Goal: Information Seeking & Learning: Learn about a topic

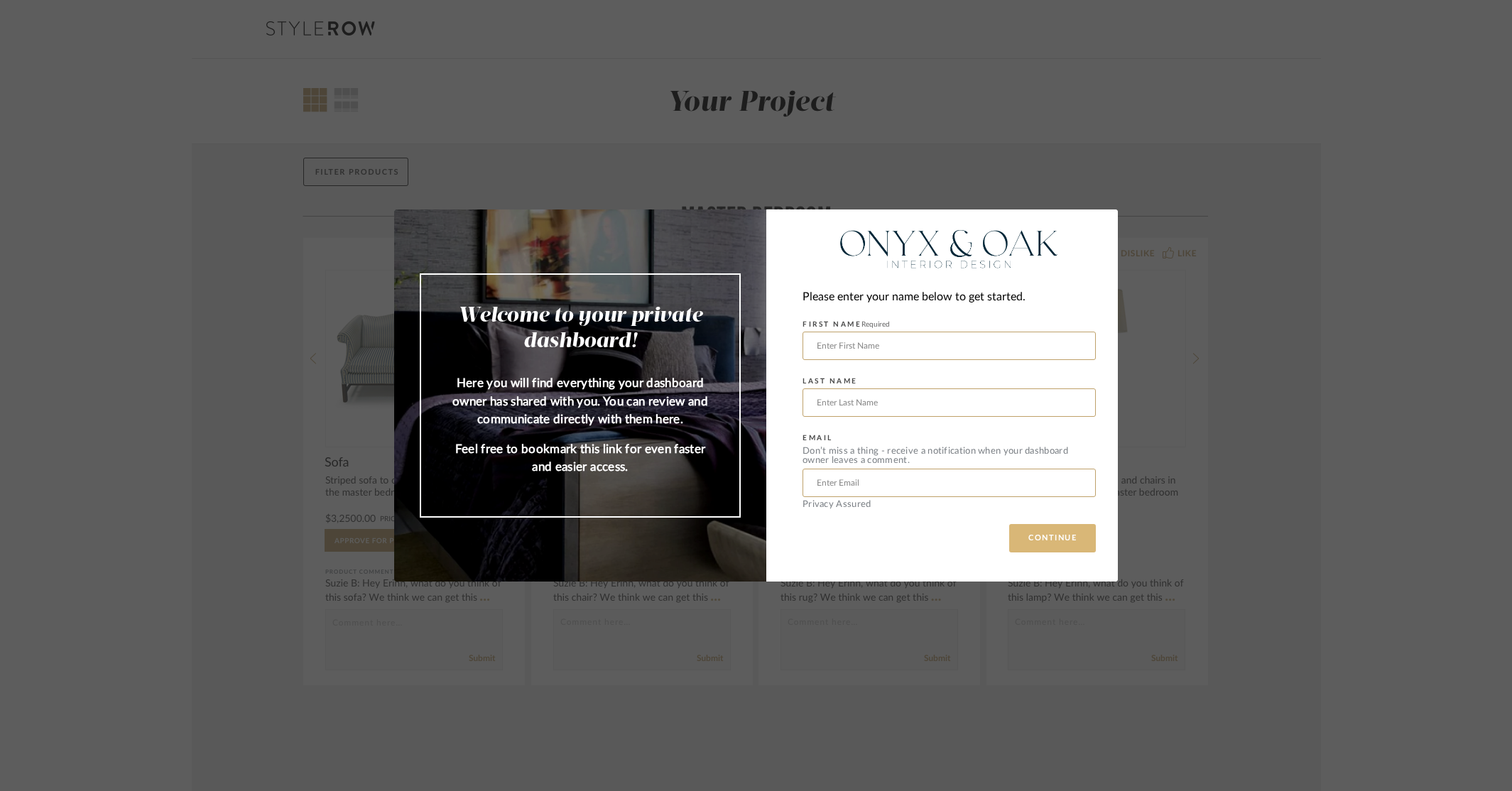
click at [1036, 534] on button "CONTINUE" at bounding box center [1053, 538] width 87 height 28
click at [929, 350] on input "text" at bounding box center [949, 345] width 293 height 28
type input "stella"
type input "[PERSON_NAME]"
click at [1054, 551] on button "CONTINUE" at bounding box center [1053, 538] width 87 height 28
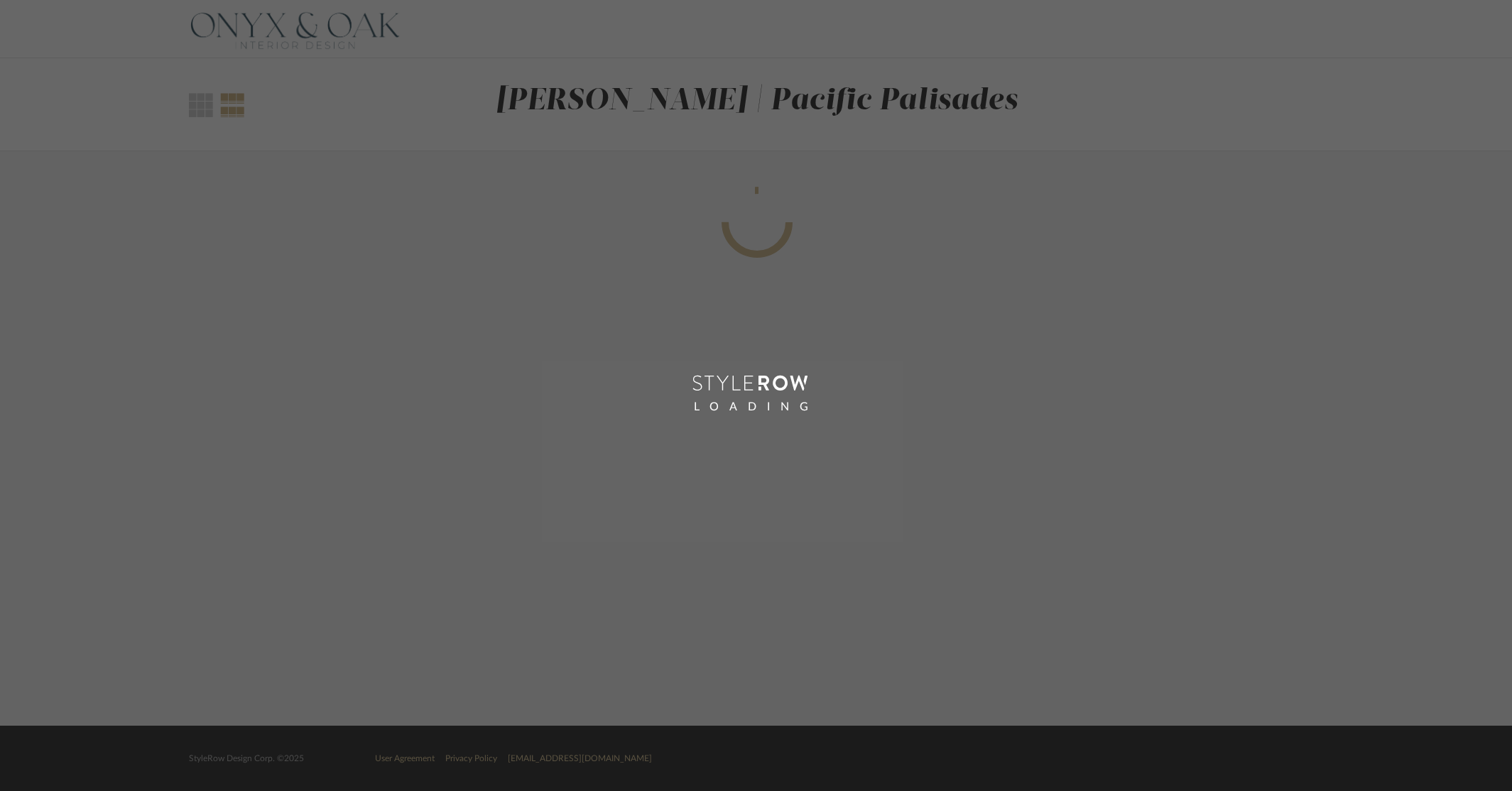
click at [1053, 542] on div "LOADING" at bounding box center [756, 395] width 1512 height 791
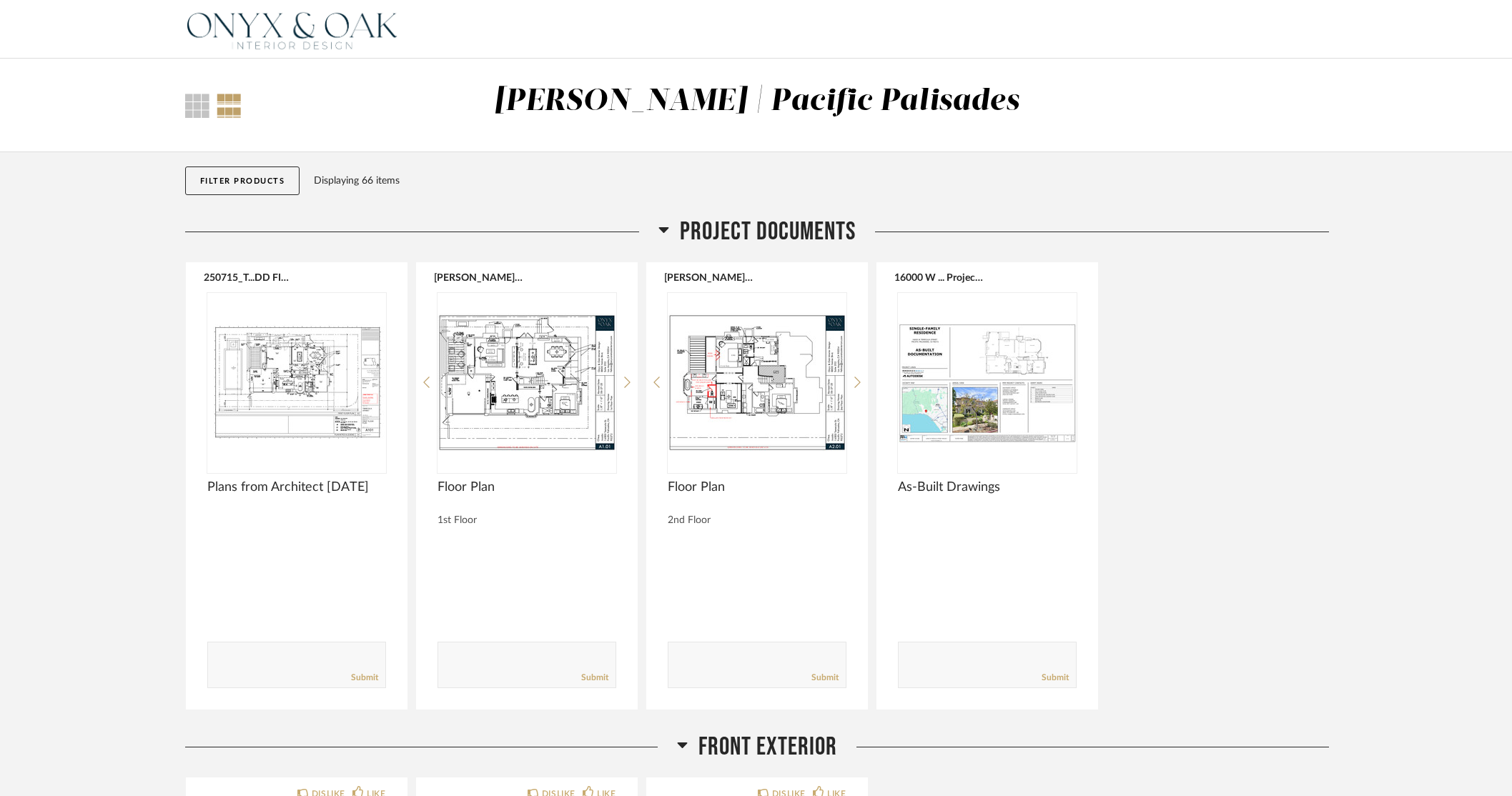
click at [1231, 515] on div "250715_T...DD FINAL.pdf Plans from Architect [DATE] Comments: Submit [PERSON_NA…" at bounding box center [757, 486] width 1144 height 449
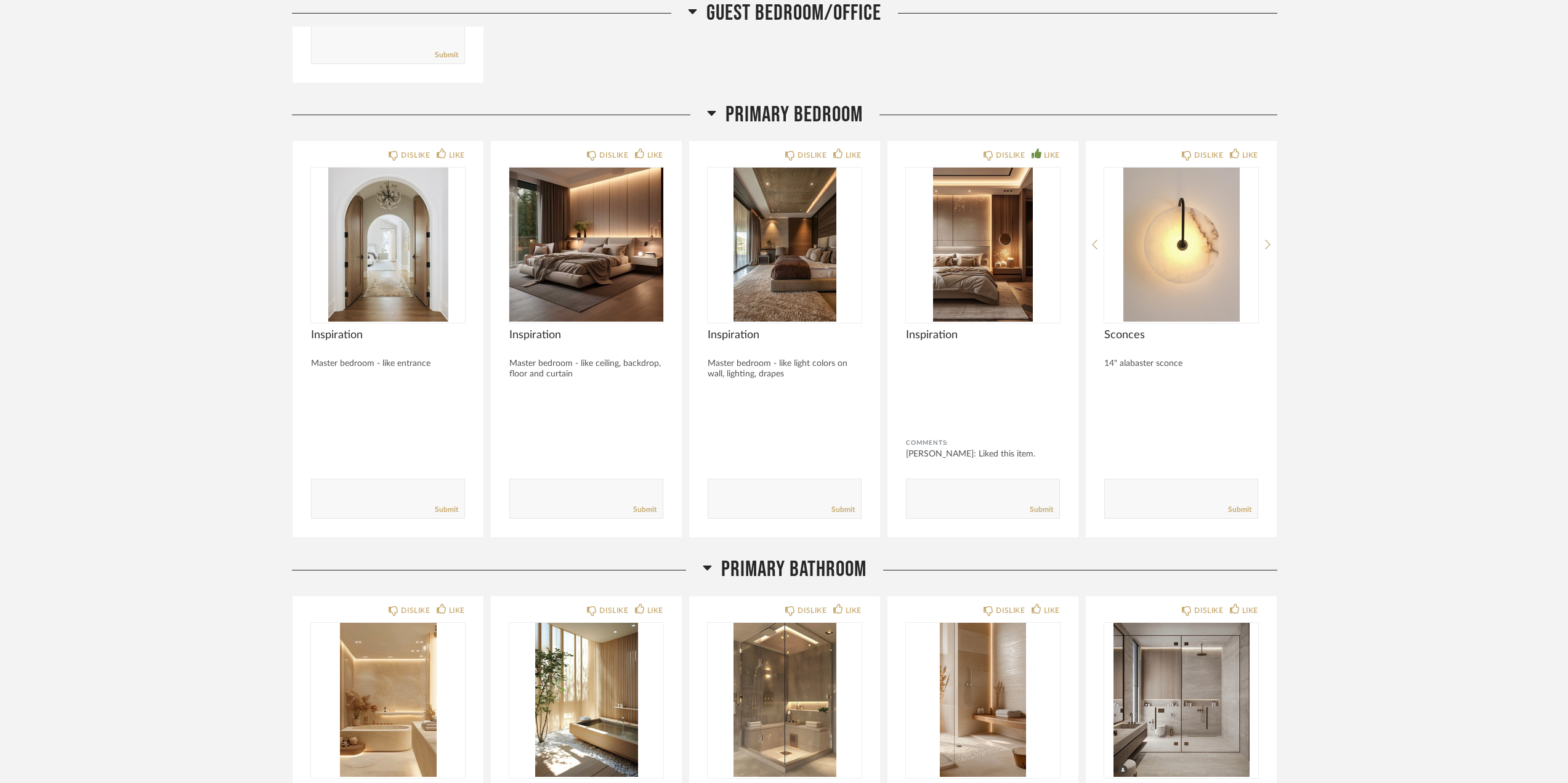
scroll to position [5544, 0]
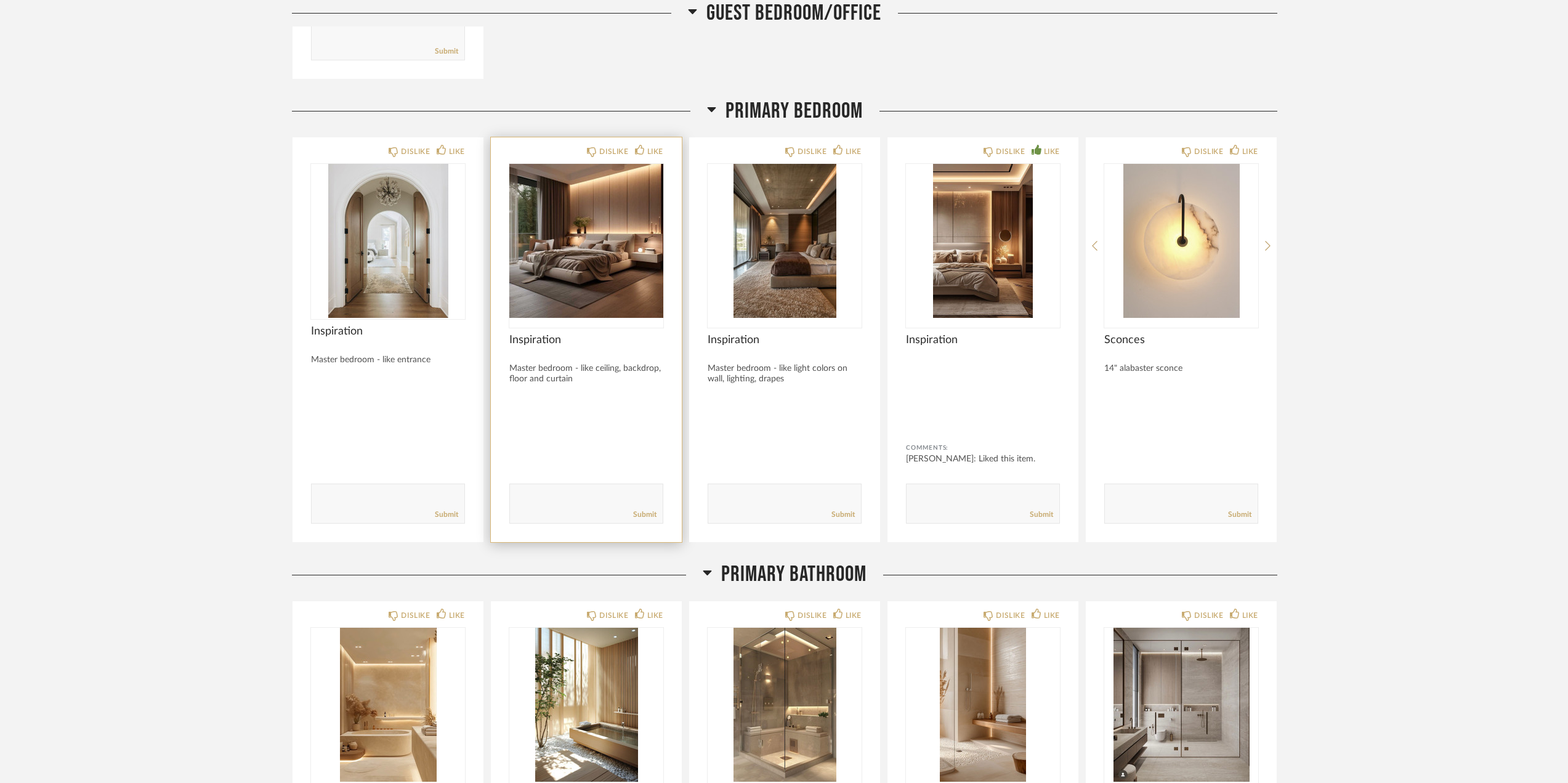
click at [634, 228] on img "0" at bounding box center [586, 240] width 154 height 154
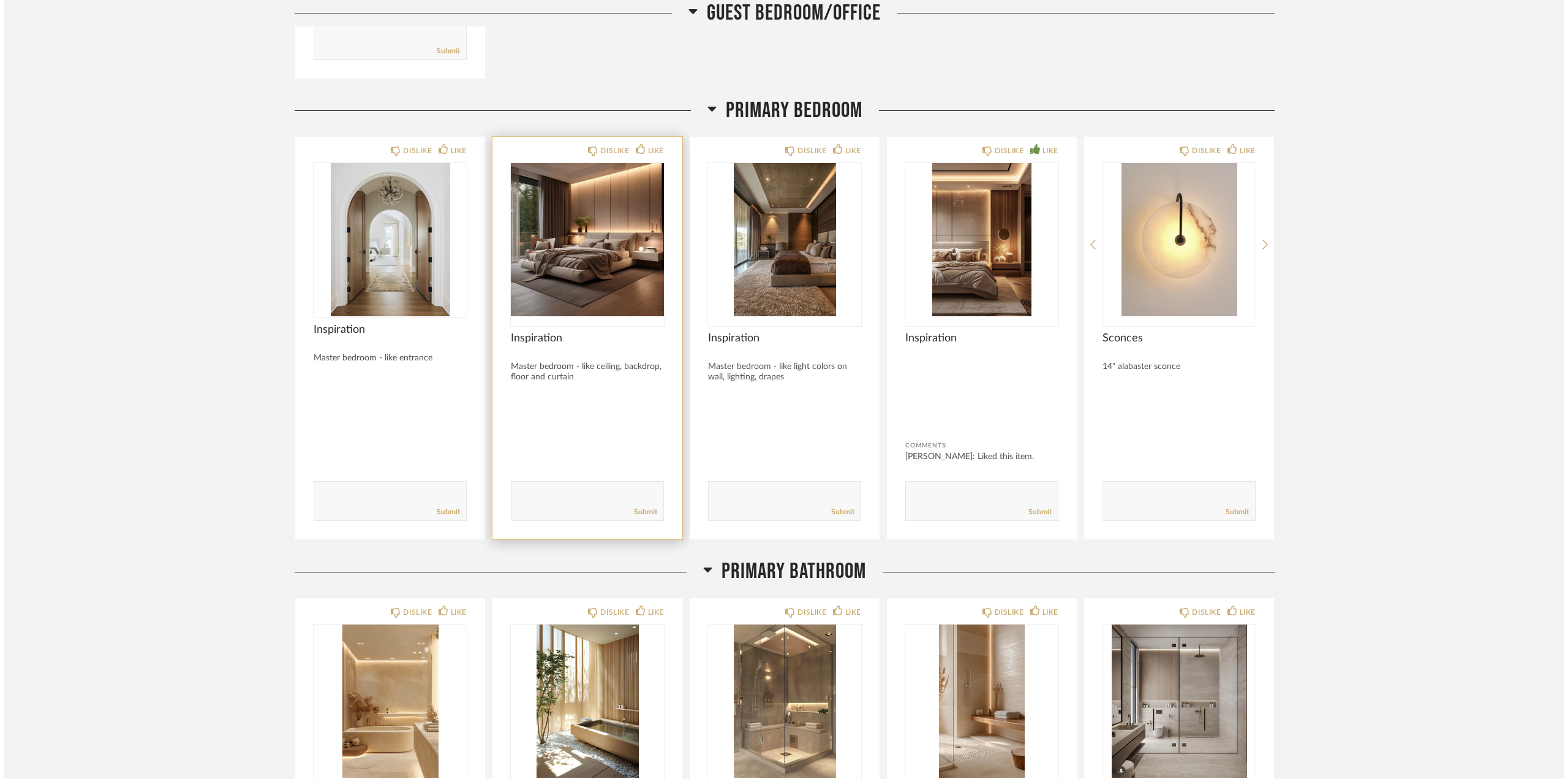
scroll to position [0, 0]
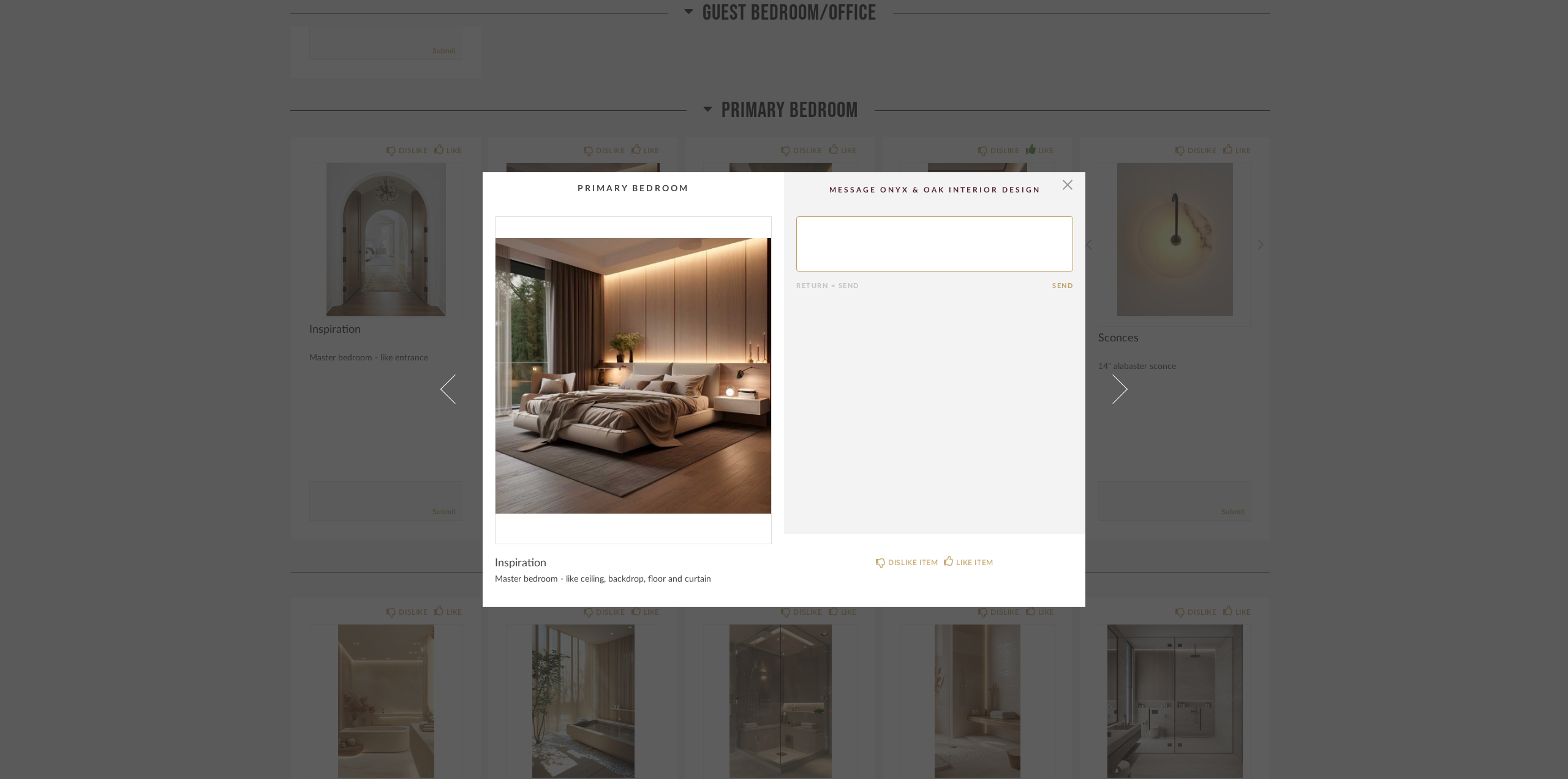
click at [715, 332] on img "0" at bounding box center [633, 375] width 275 height 317
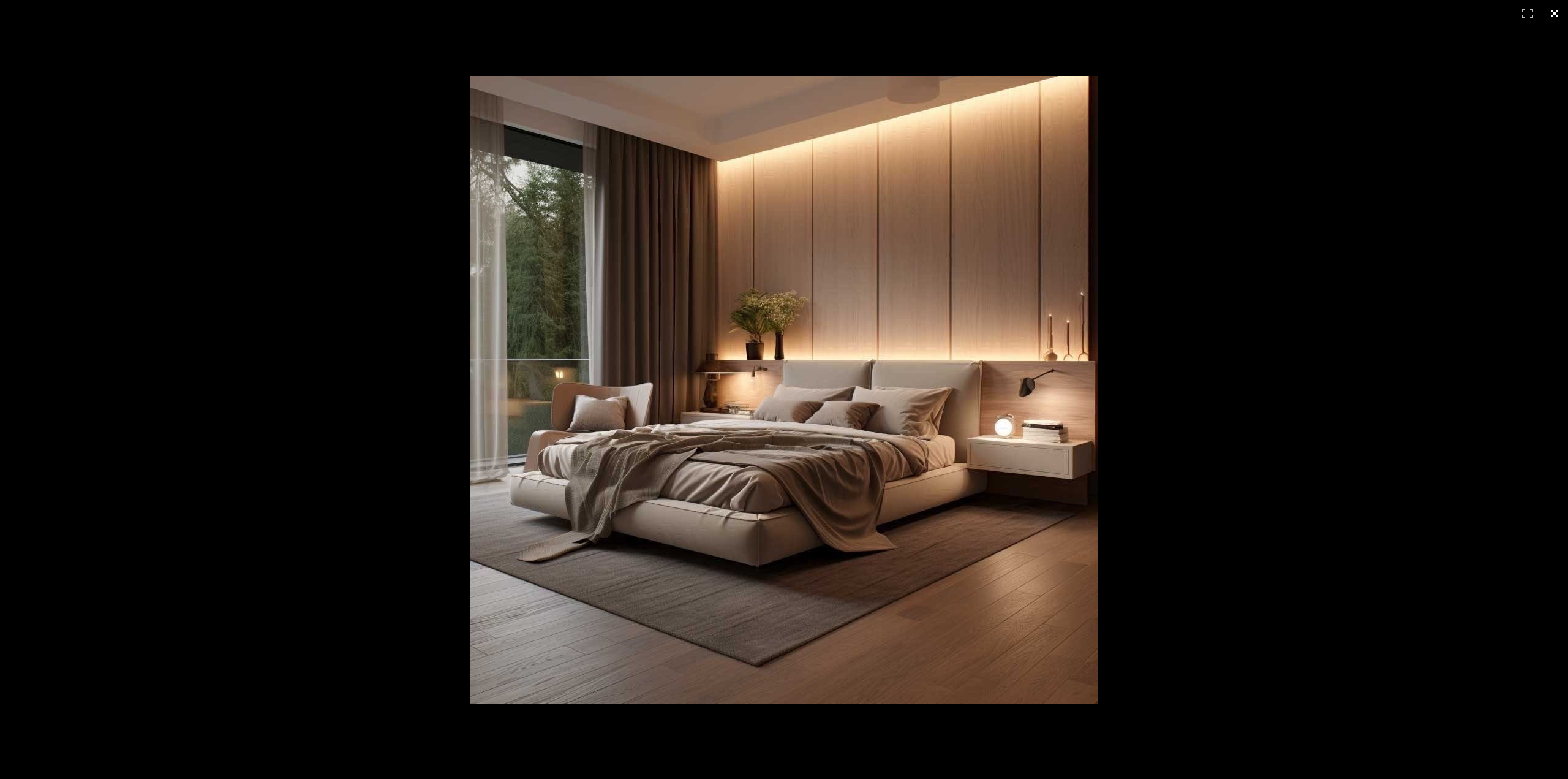
click at [1303, 12] on button at bounding box center [1554, 13] width 27 height 27
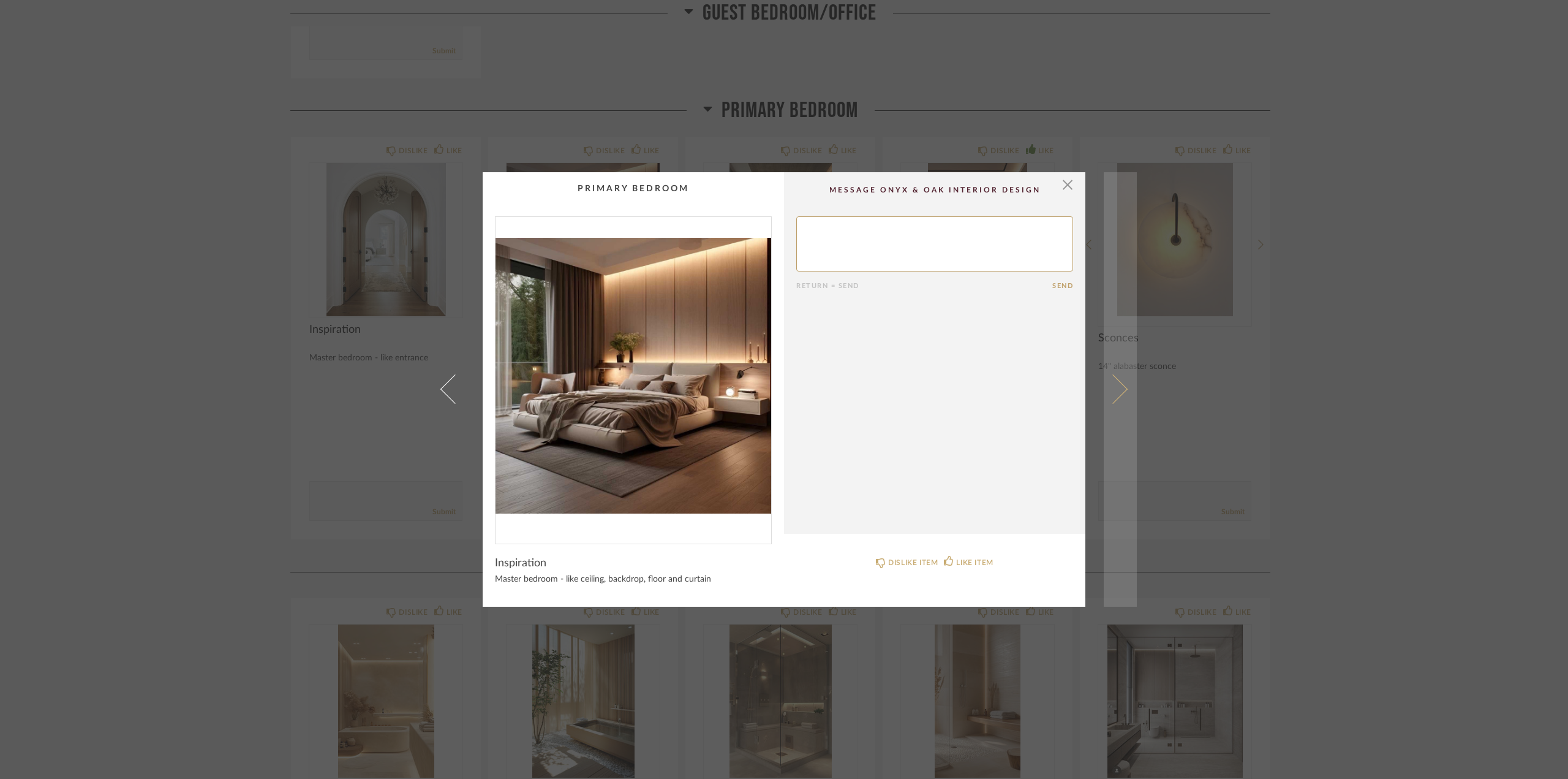
click at [1115, 389] on span at bounding box center [1113, 389] width 29 height 29
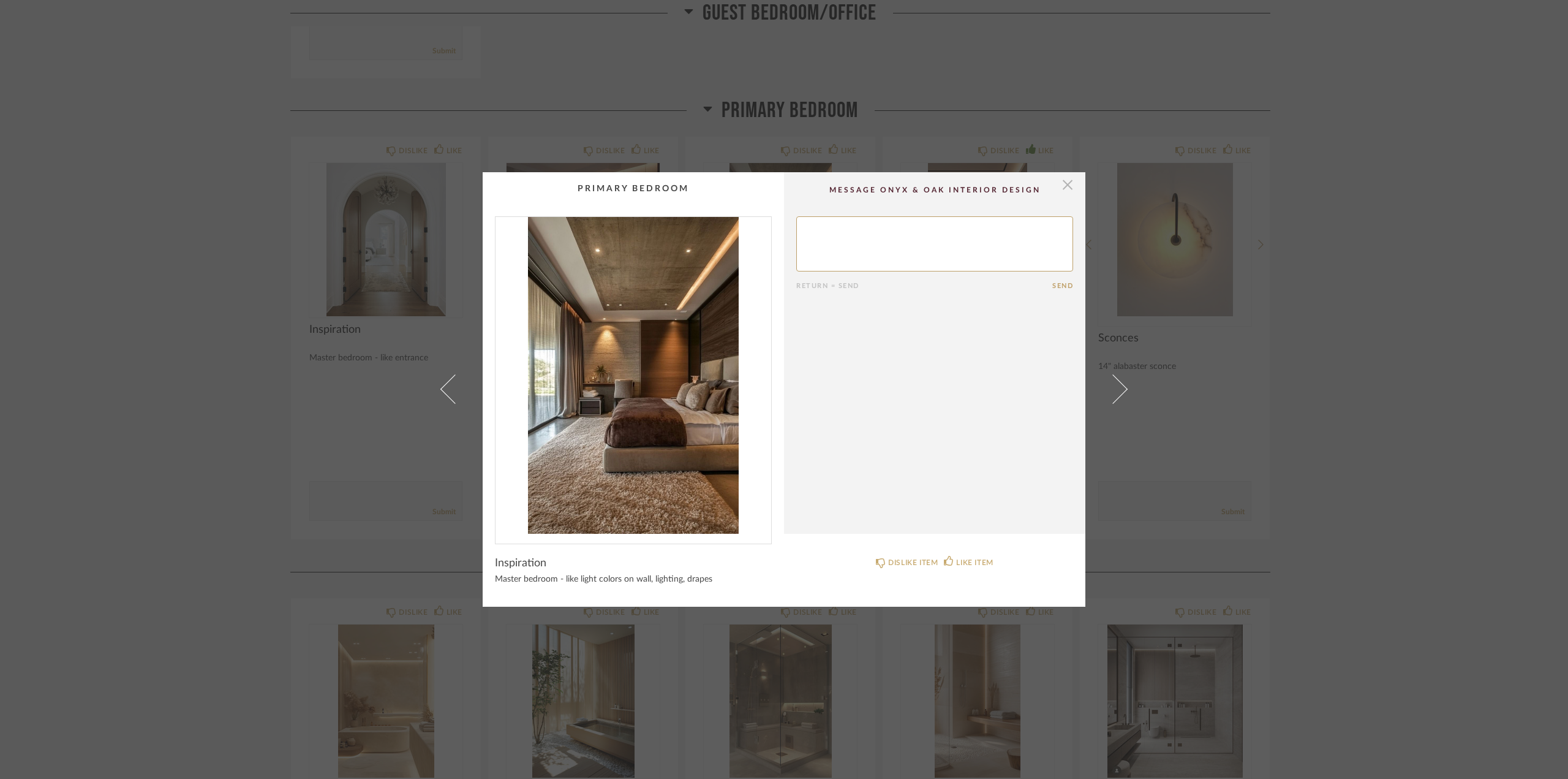
click at [1058, 177] on span "button" at bounding box center [1067, 184] width 24 height 24
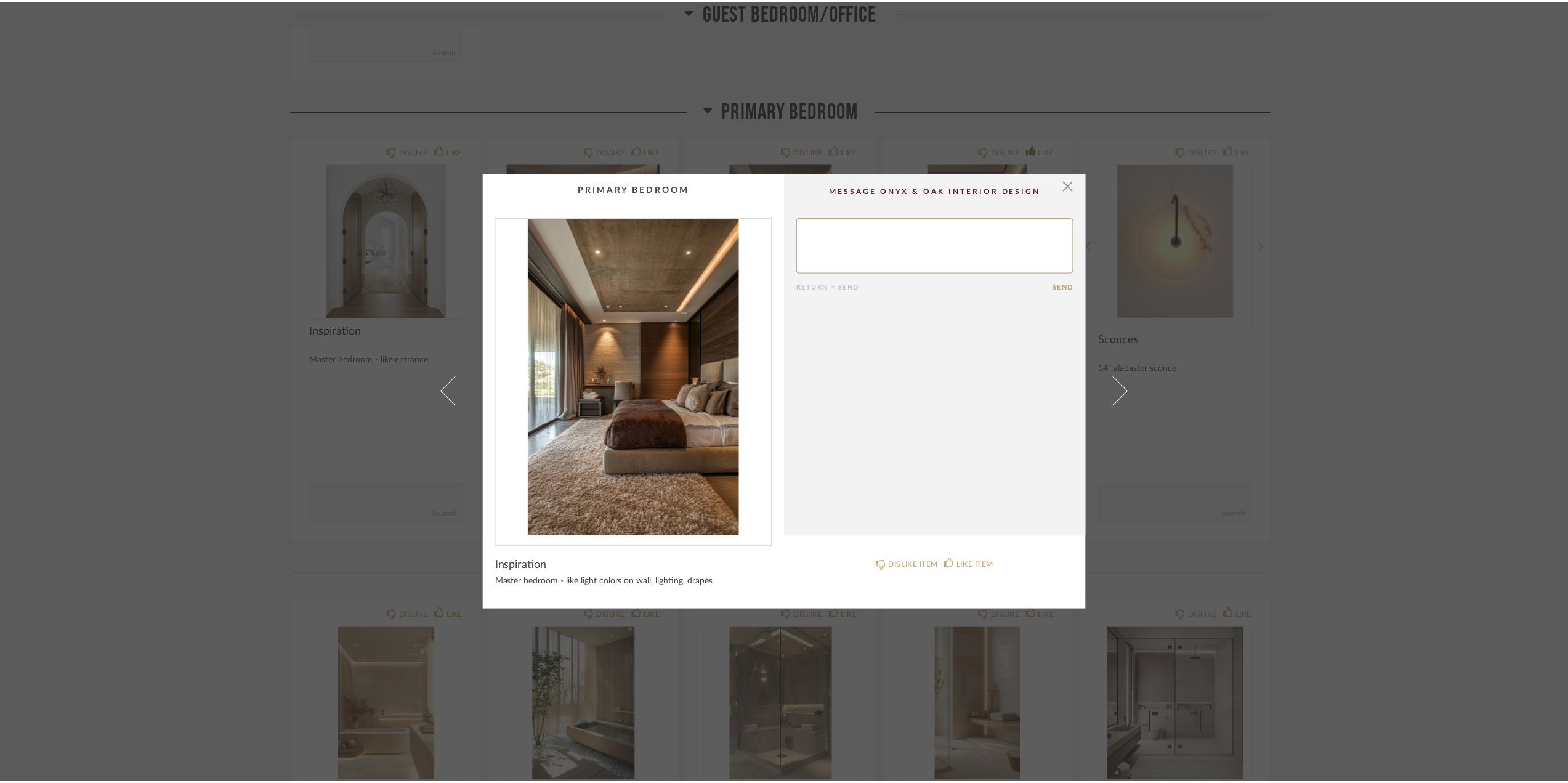
scroll to position [5544, 0]
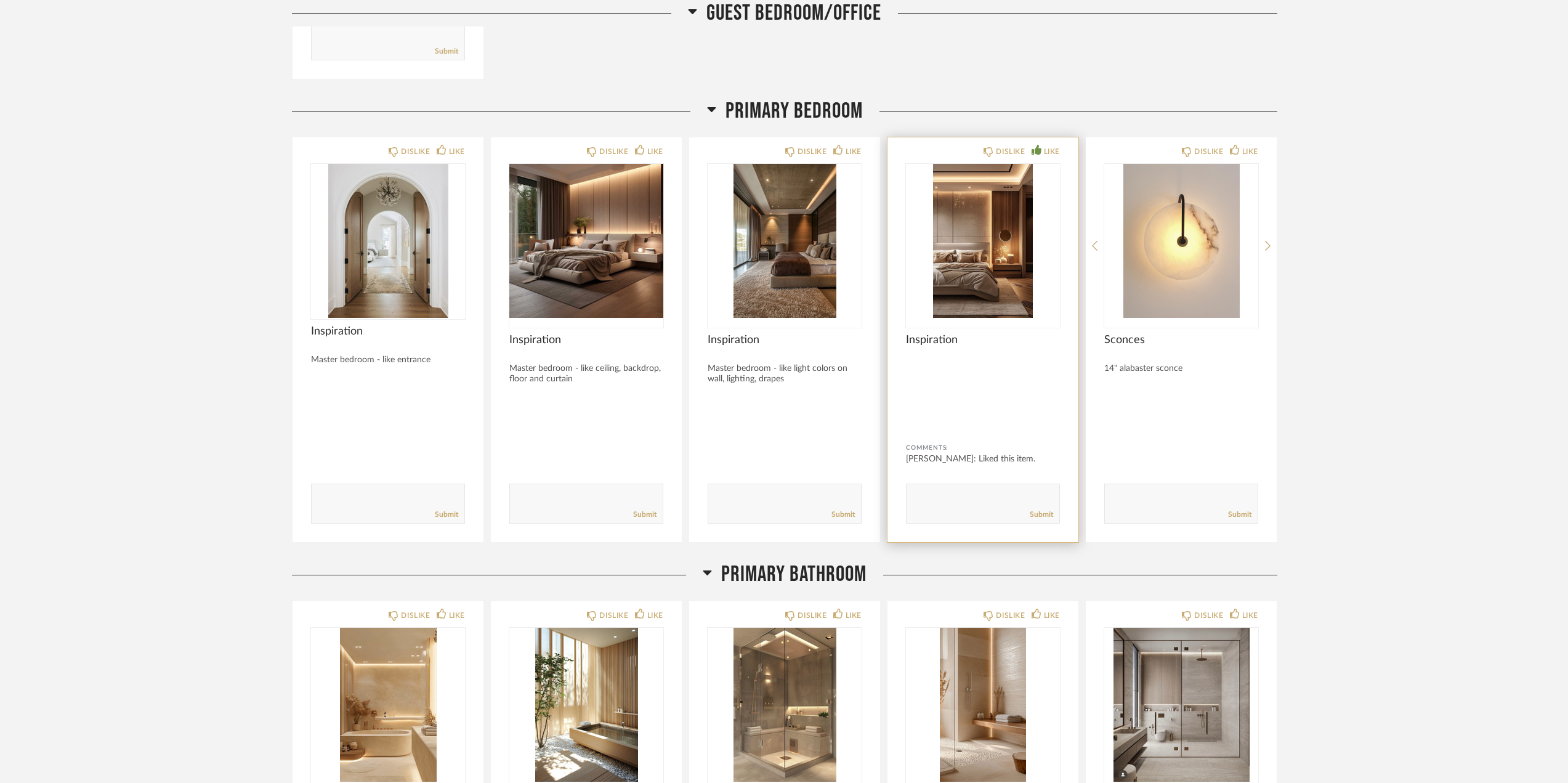
click at [944, 230] on img "0" at bounding box center [982, 240] width 154 height 154
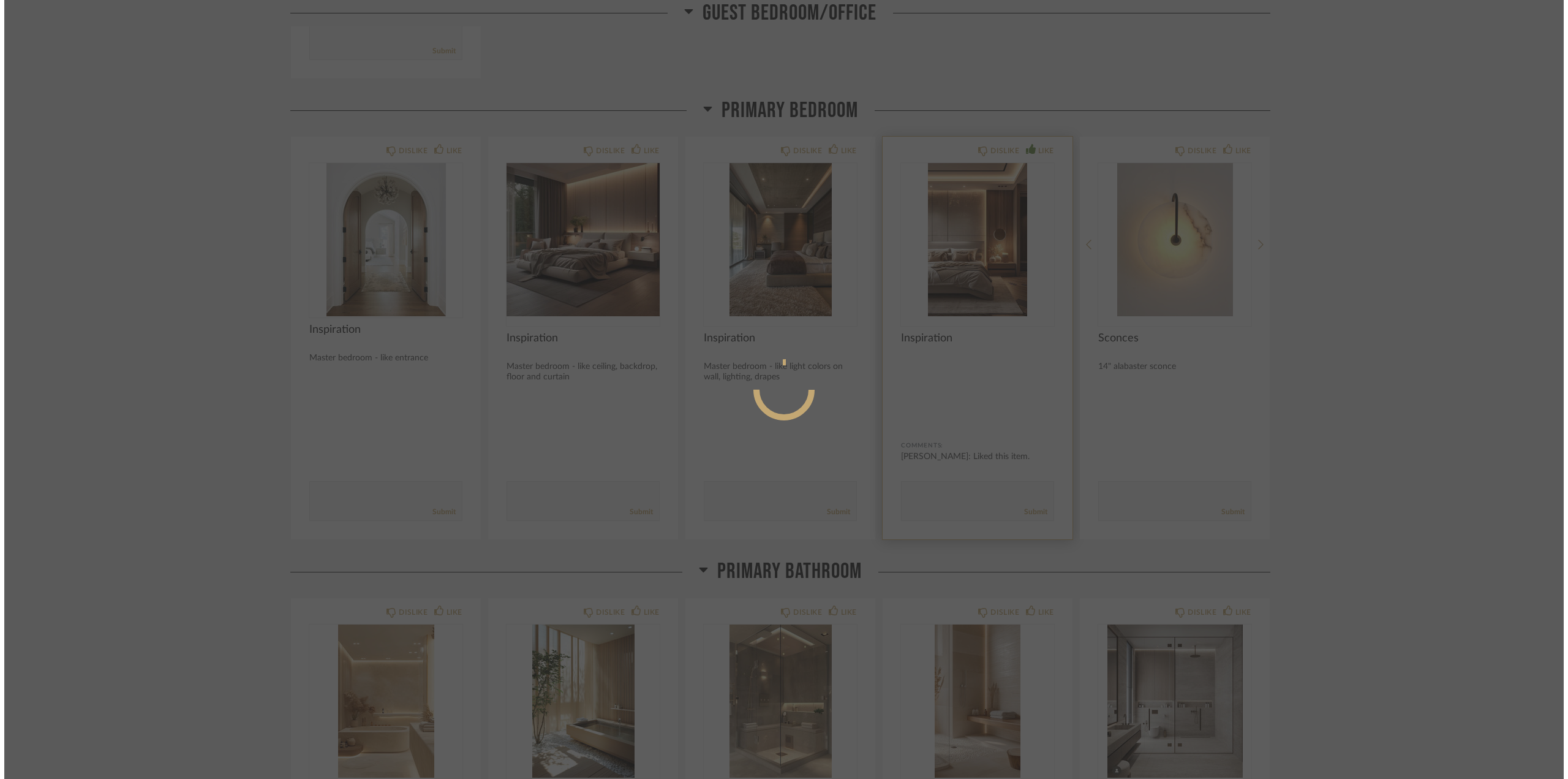
scroll to position [0, 0]
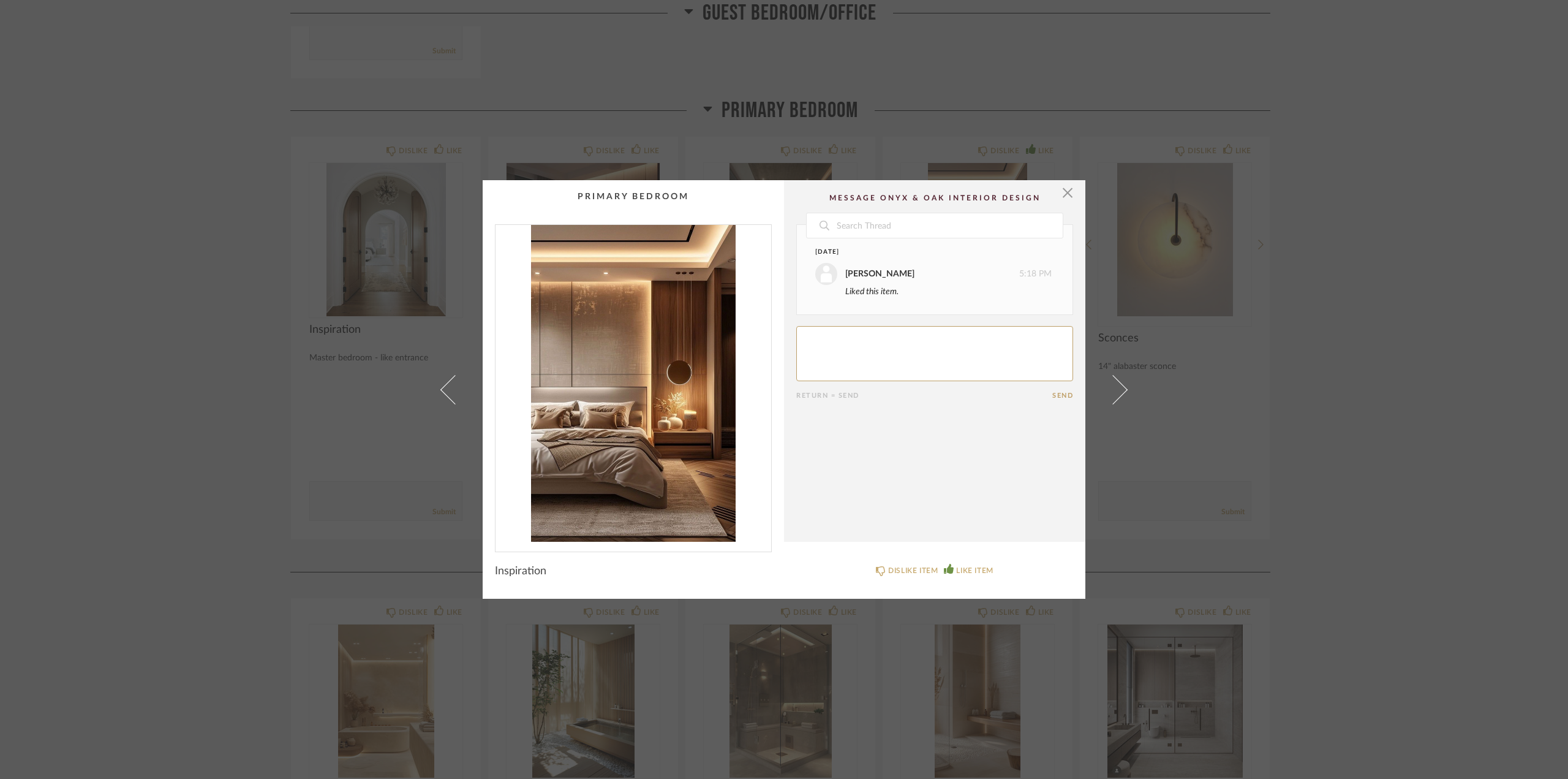
click at [665, 381] on img "0" at bounding box center [633, 383] width 275 height 317
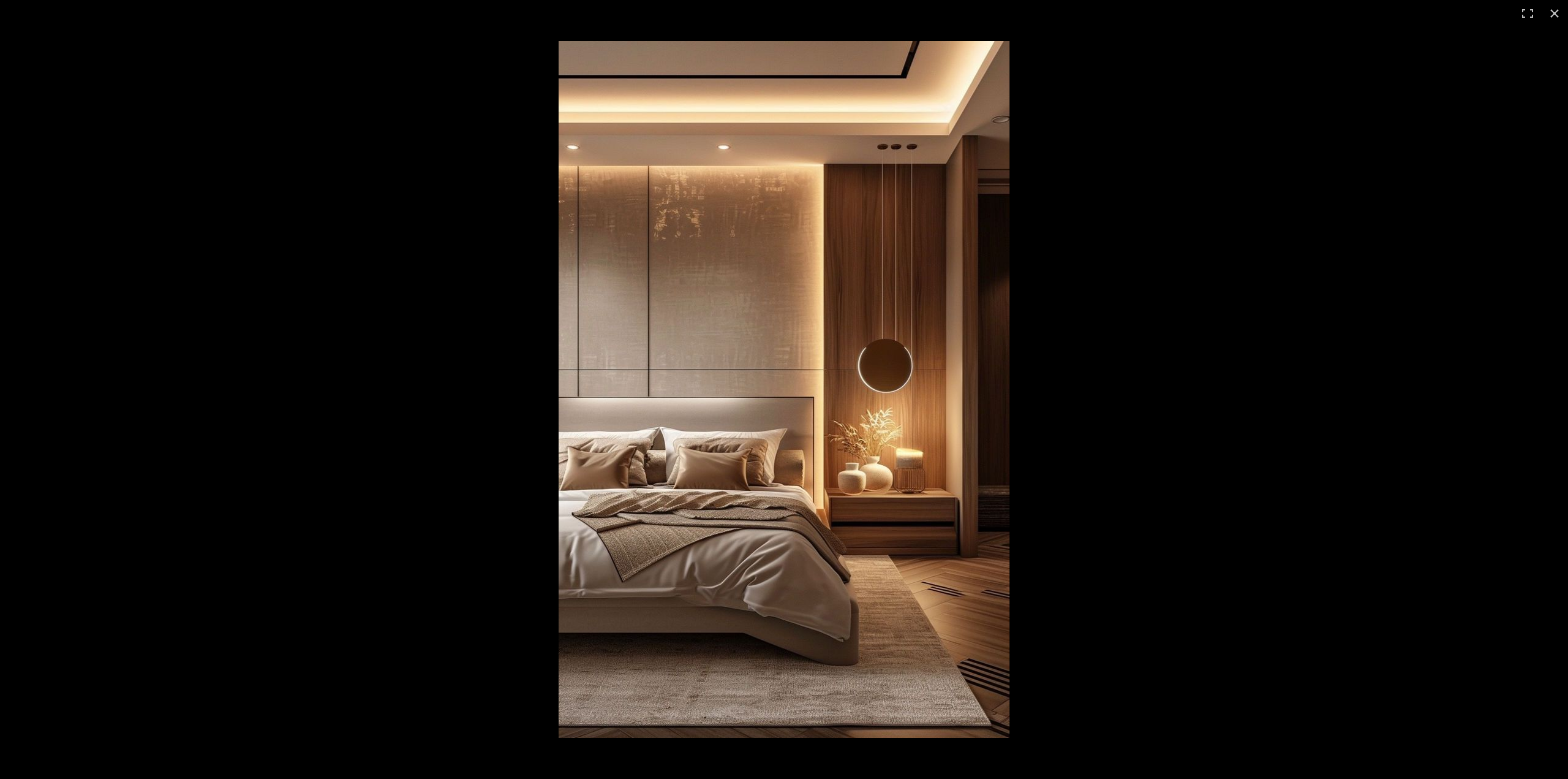
click at [859, 315] on img at bounding box center [784, 389] width 451 height 697
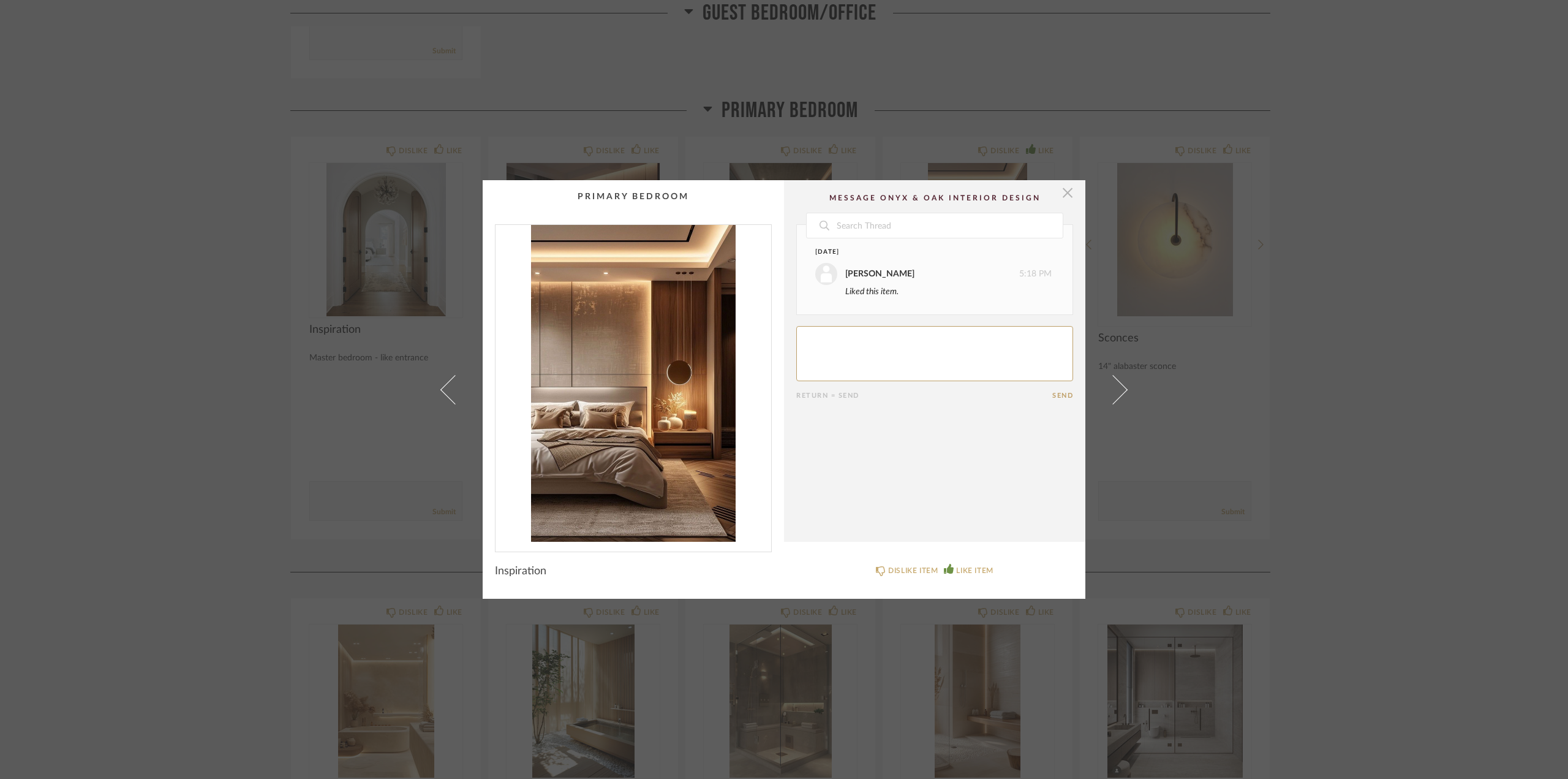
click at [1062, 194] on span "button" at bounding box center [1067, 192] width 24 height 24
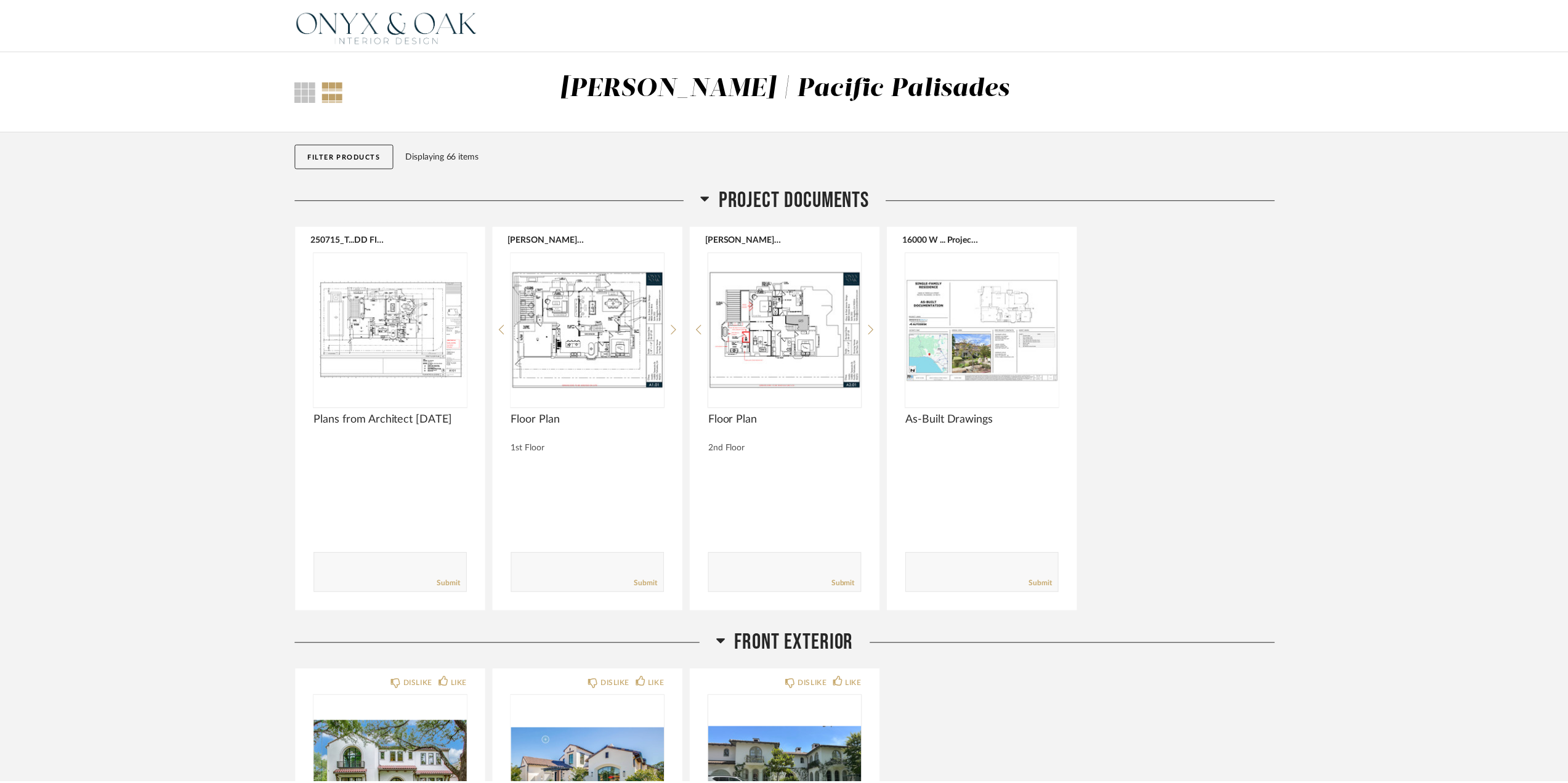
scroll to position [5544, 0]
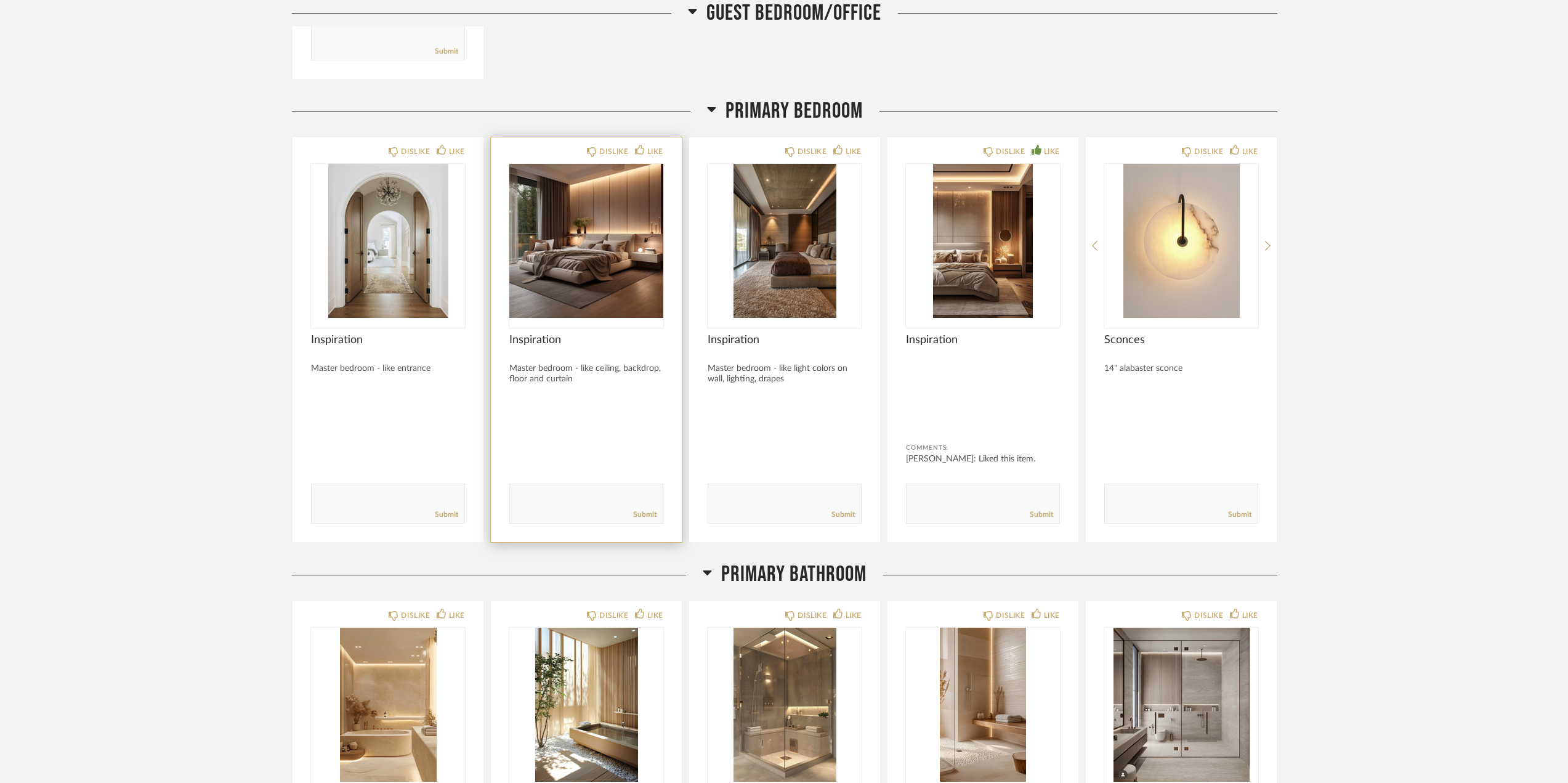
click at [606, 242] on img "0" at bounding box center [586, 240] width 154 height 154
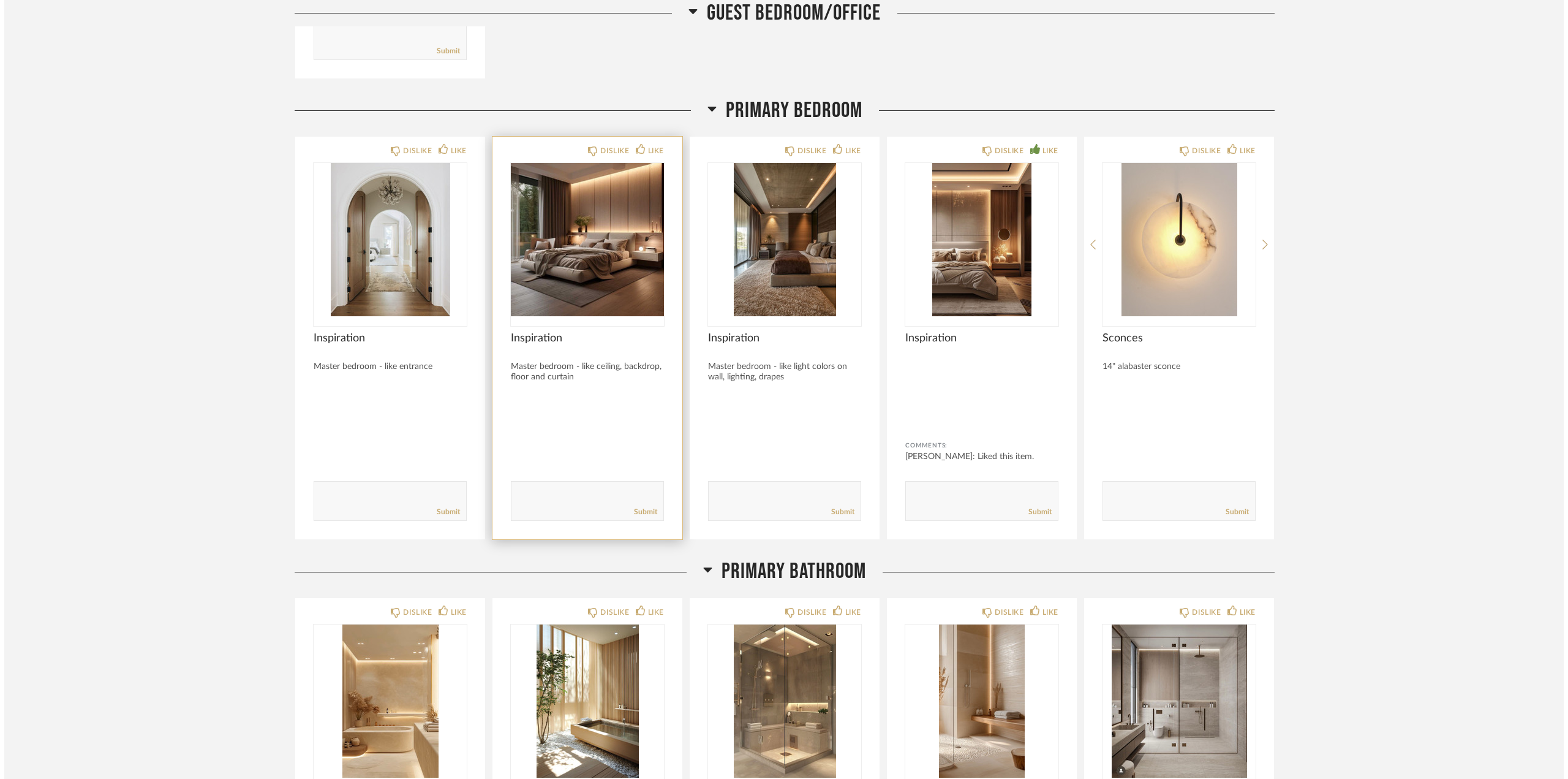
scroll to position [0, 0]
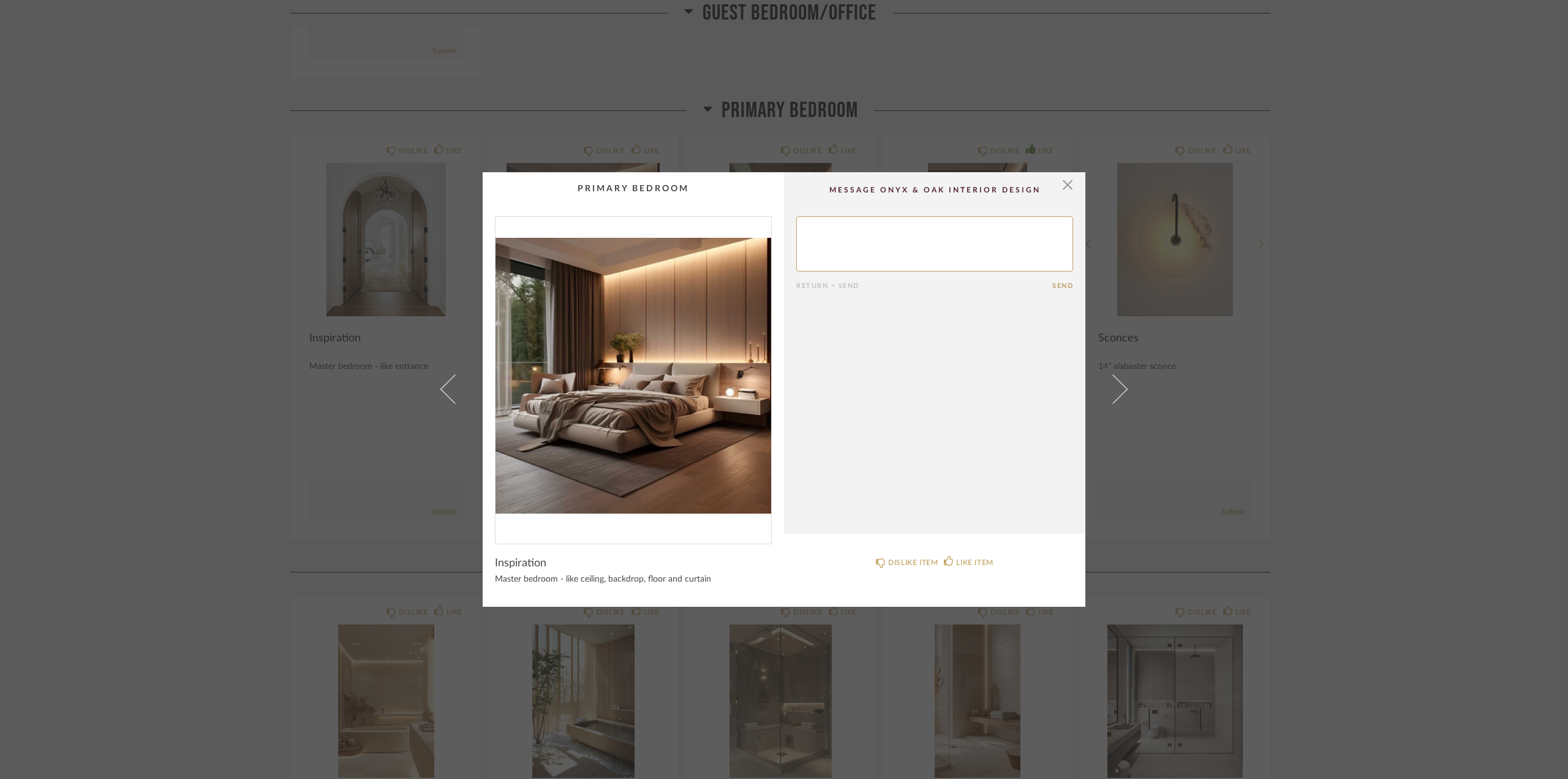
click at [637, 392] on img "0" at bounding box center [633, 375] width 275 height 317
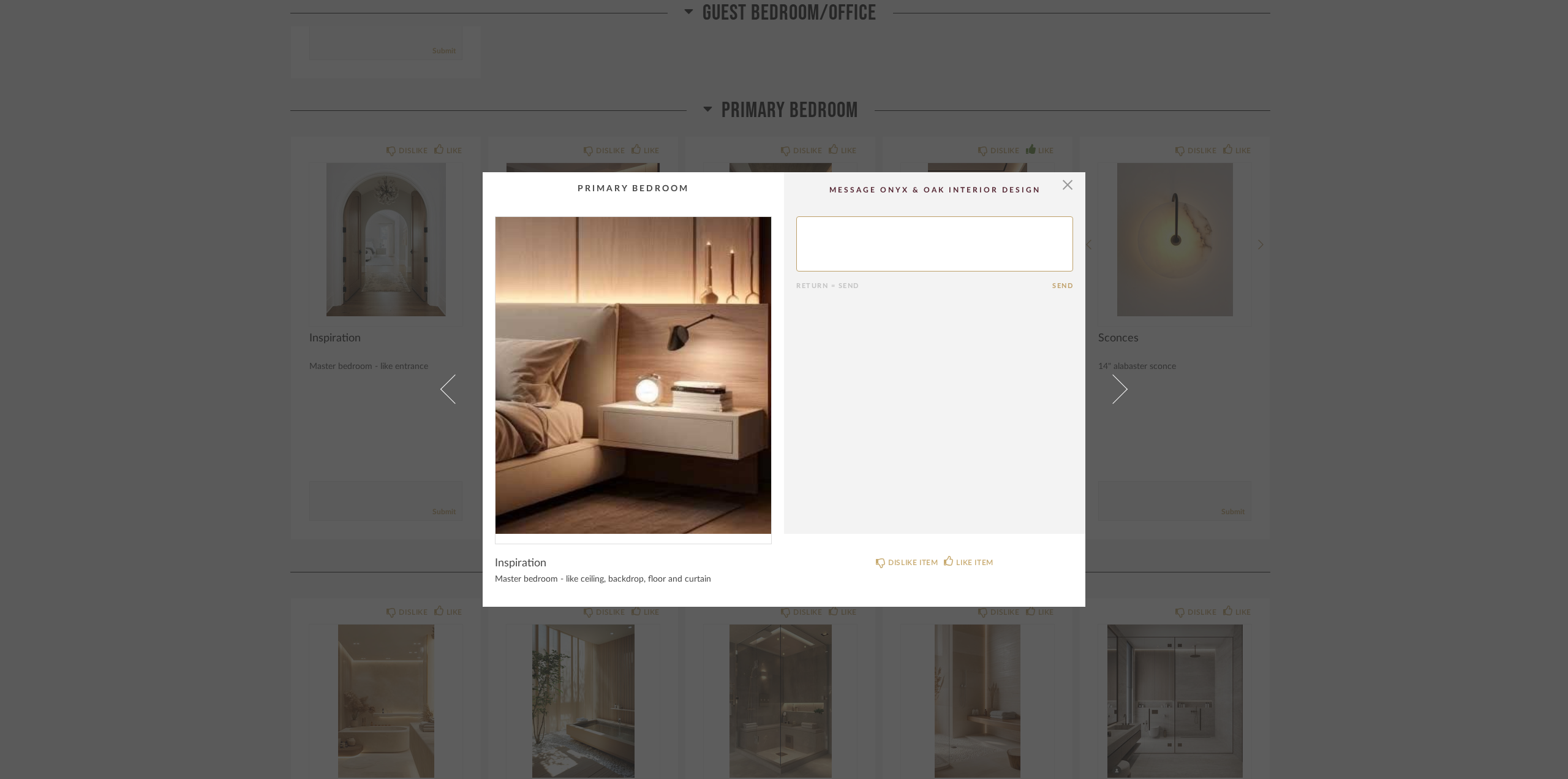
click at [742, 387] on img "0" at bounding box center [633, 375] width 275 height 317
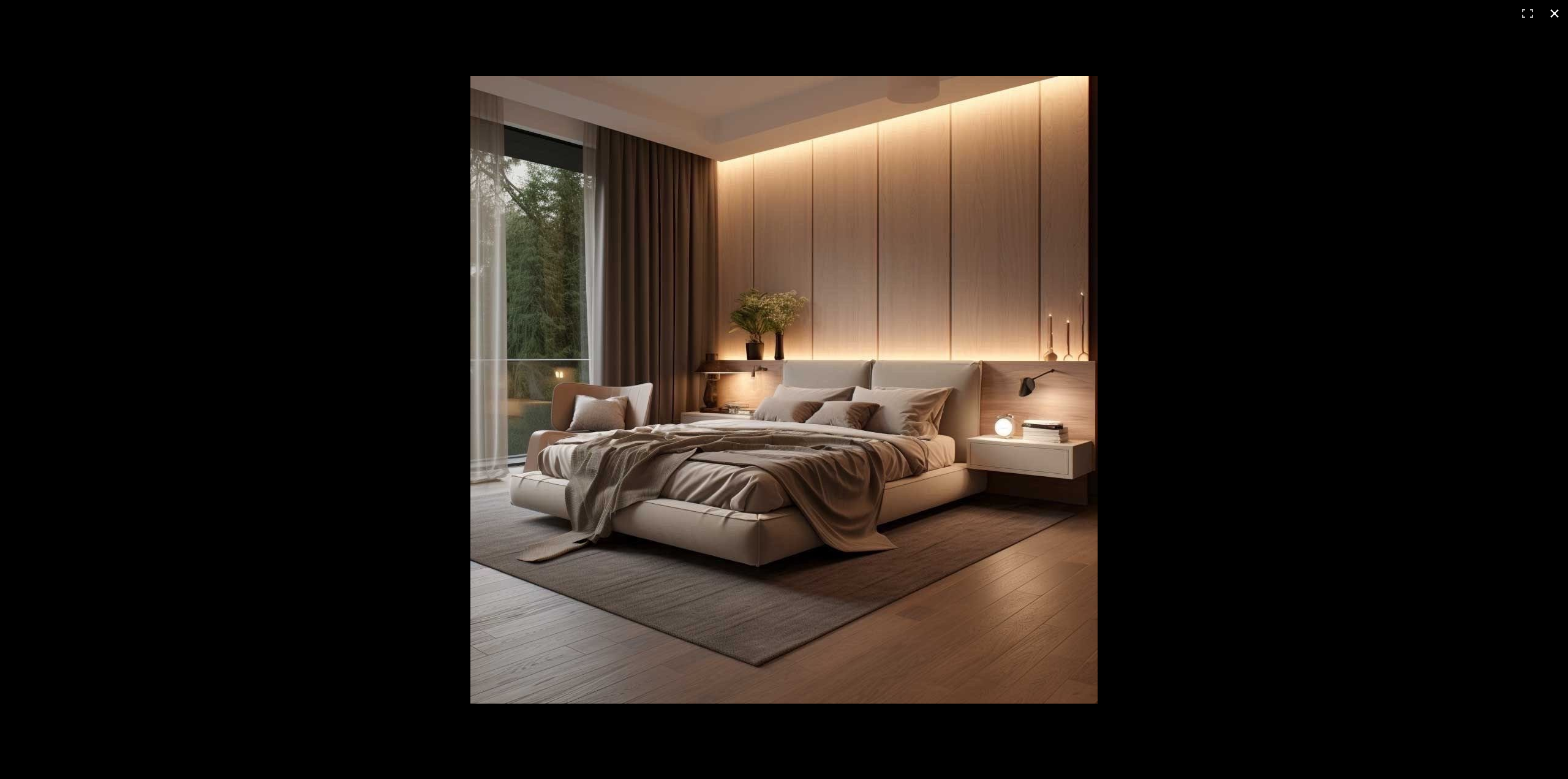
click at [1303, 18] on button at bounding box center [1554, 13] width 27 height 27
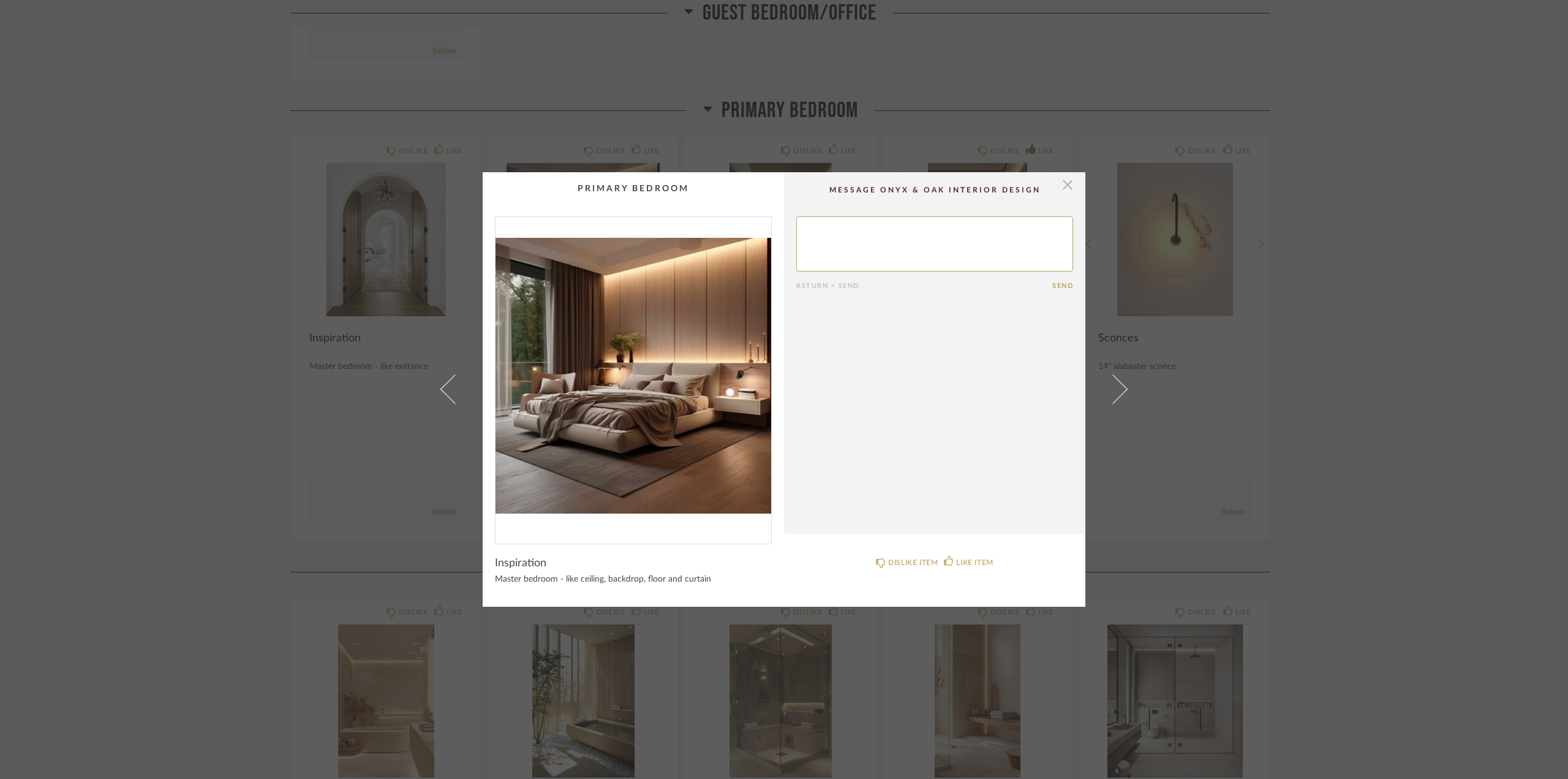
click at [1065, 177] on span "button" at bounding box center [1067, 184] width 24 height 24
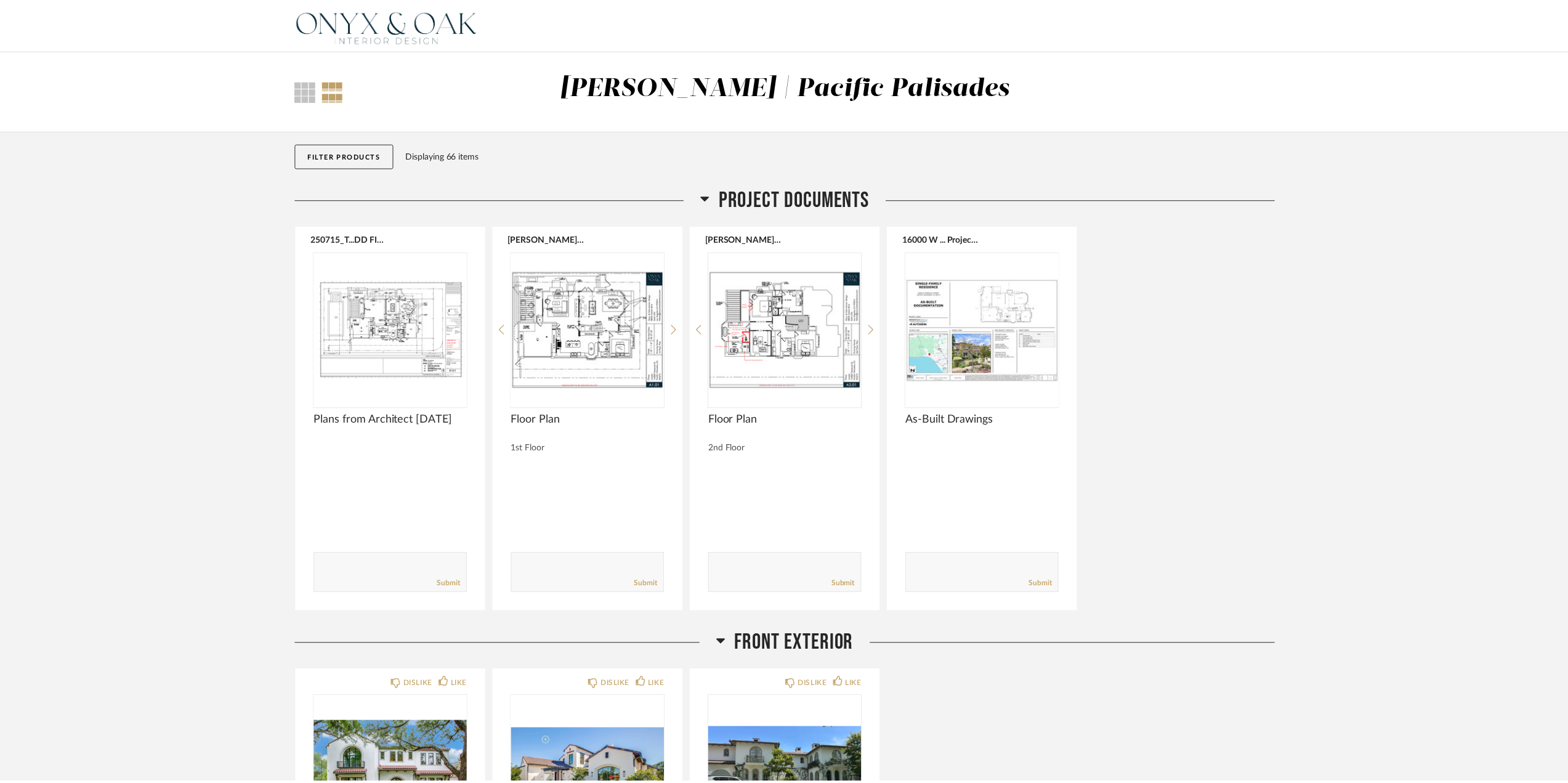
scroll to position [5544, 0]
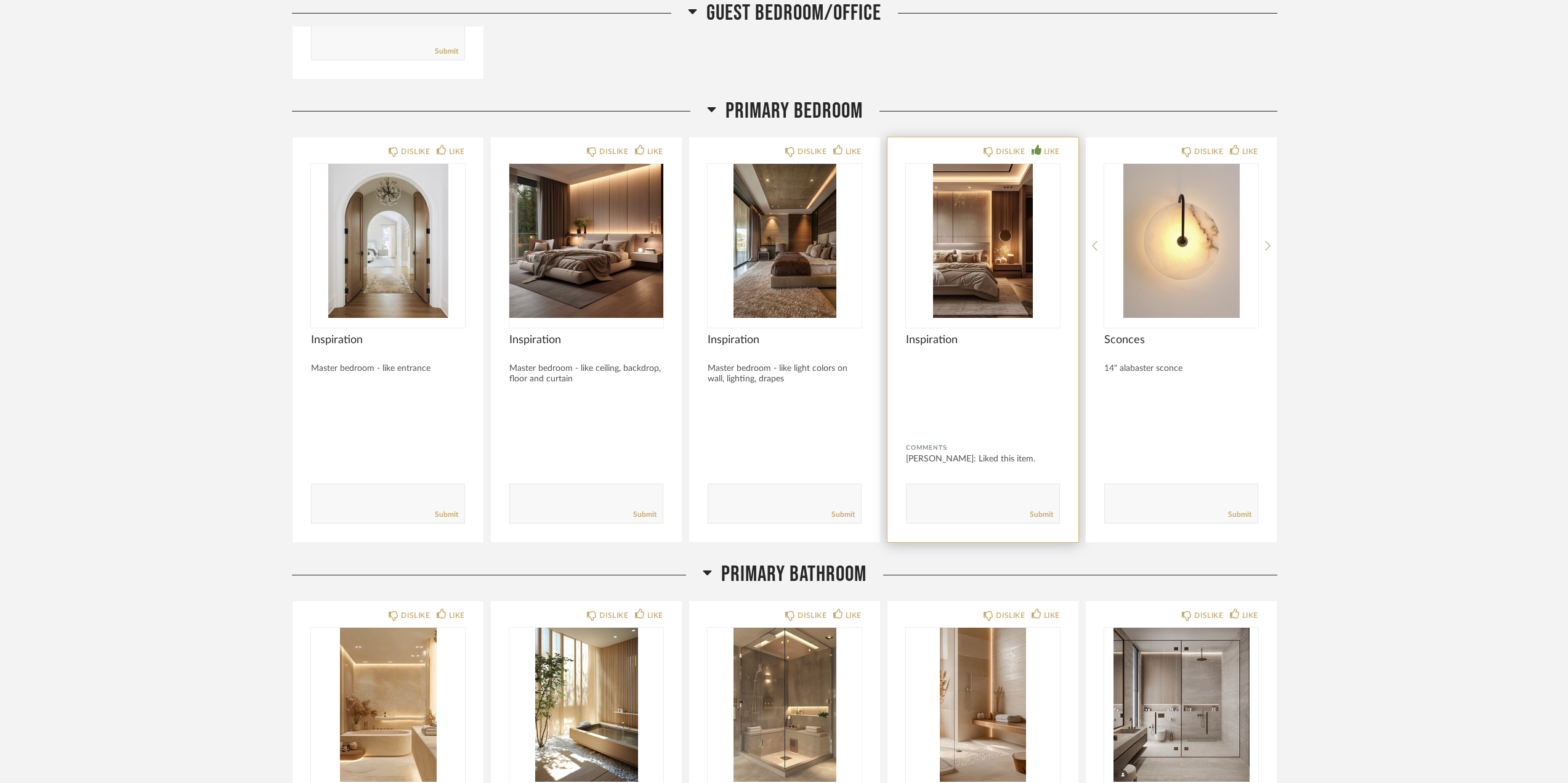
click at [999, 244] on img "0" at bounding box center [982, 240] width 154 height 154
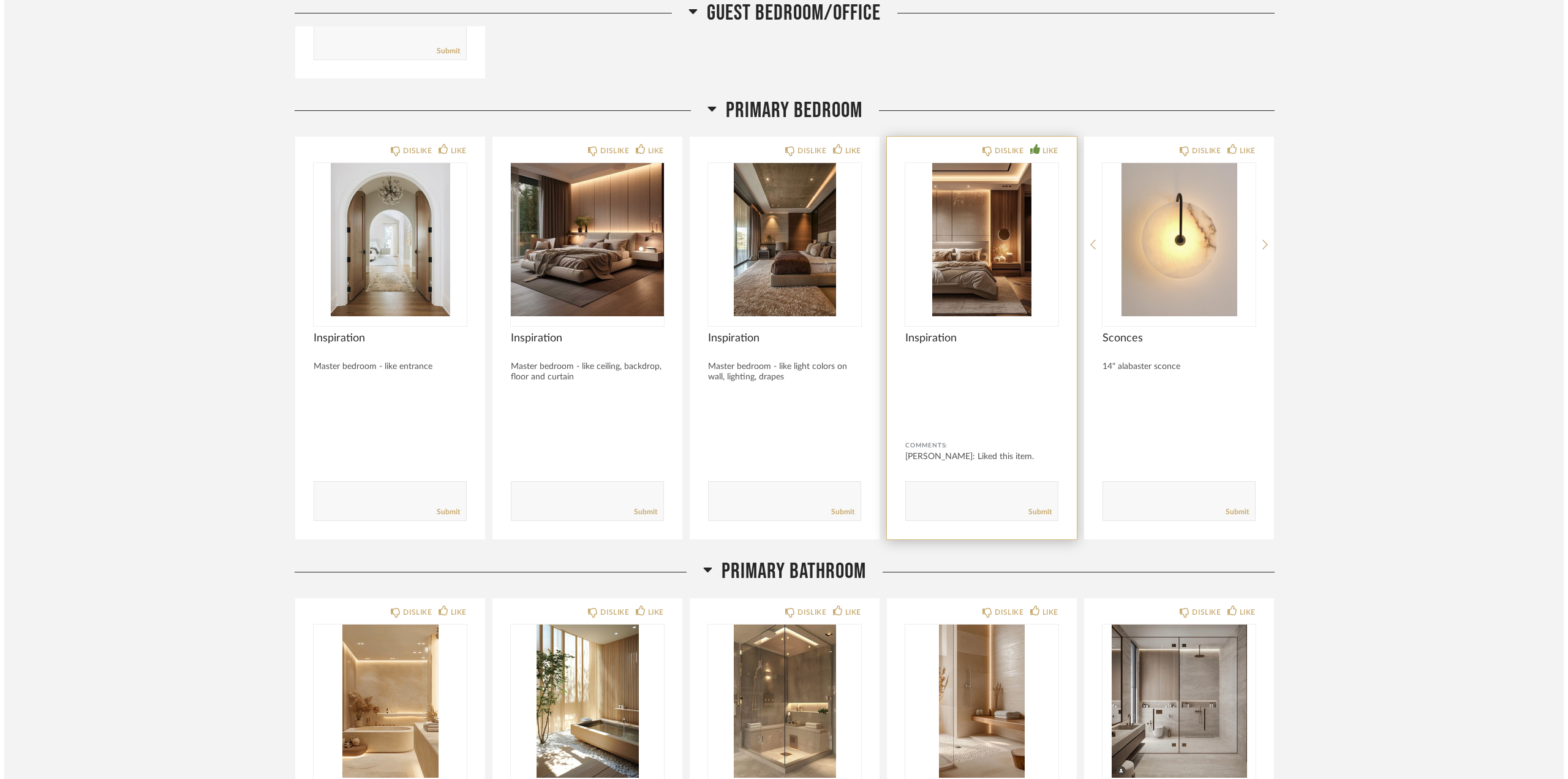
scroll to position [0, 0]
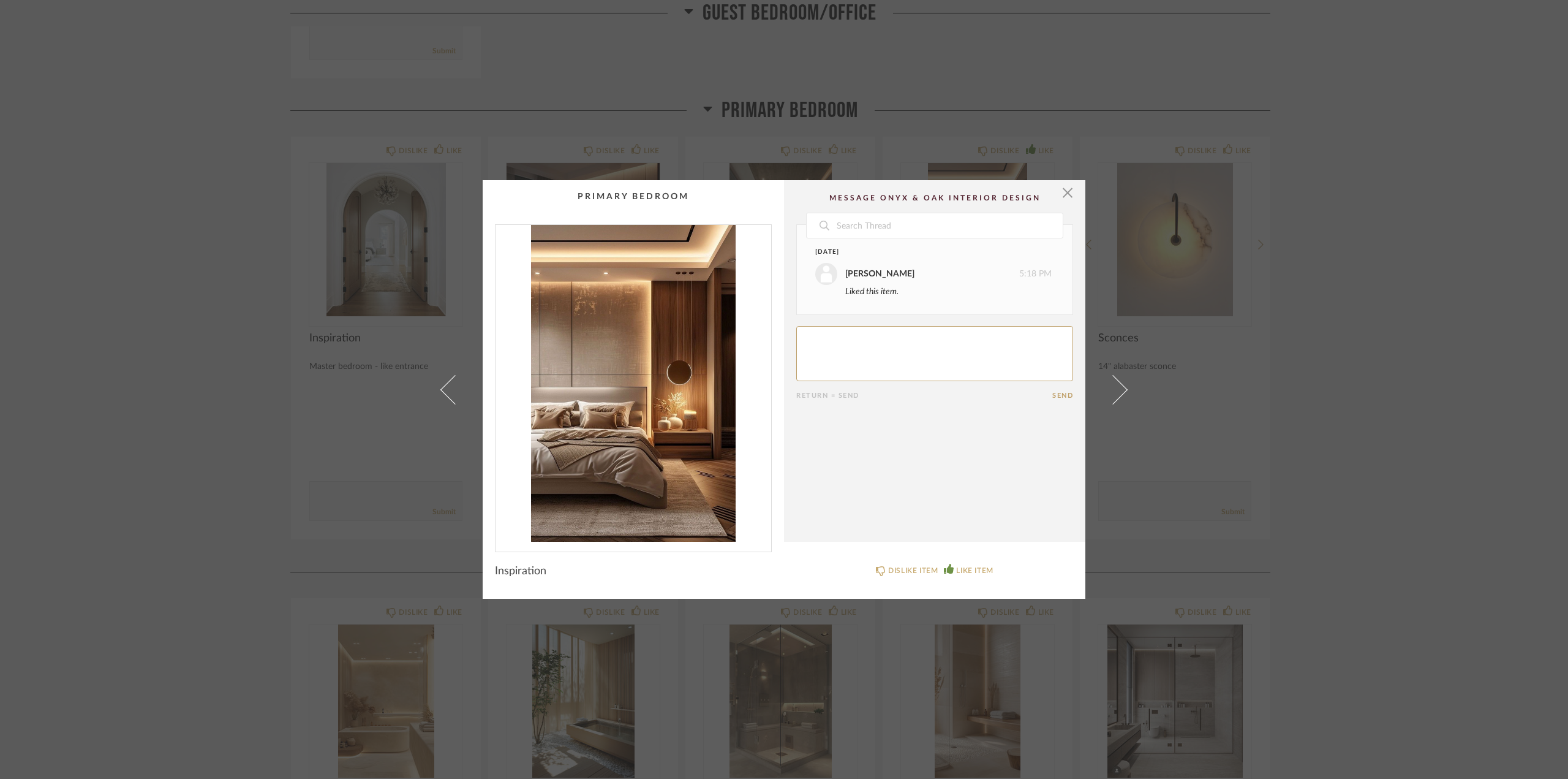
click at [672, 308] on img "0" at bounding box center [633, 383] width 275 height 317
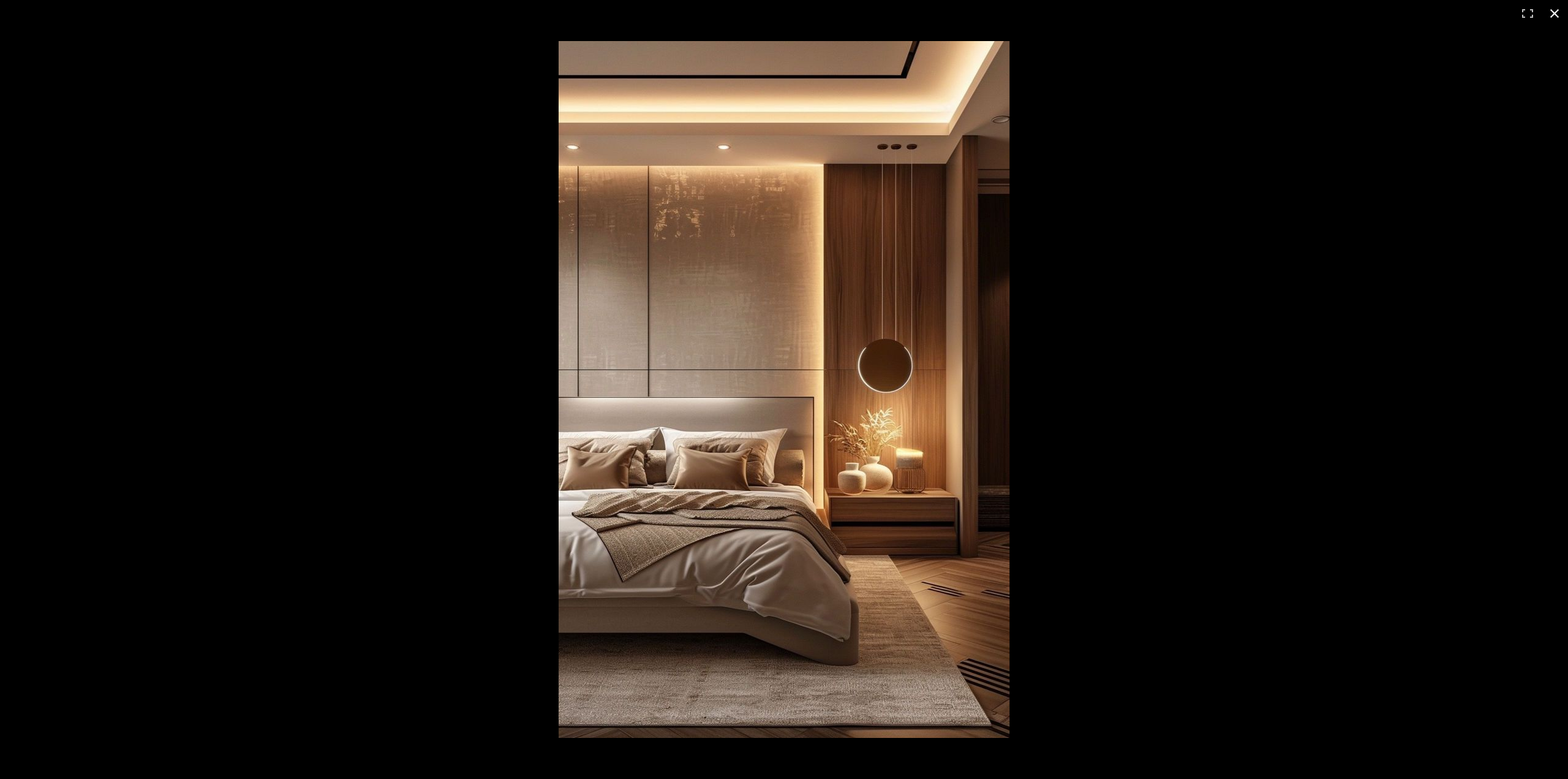
click at [1210, 389] on div at bounding box center [1312, 415] width 1507 height 749
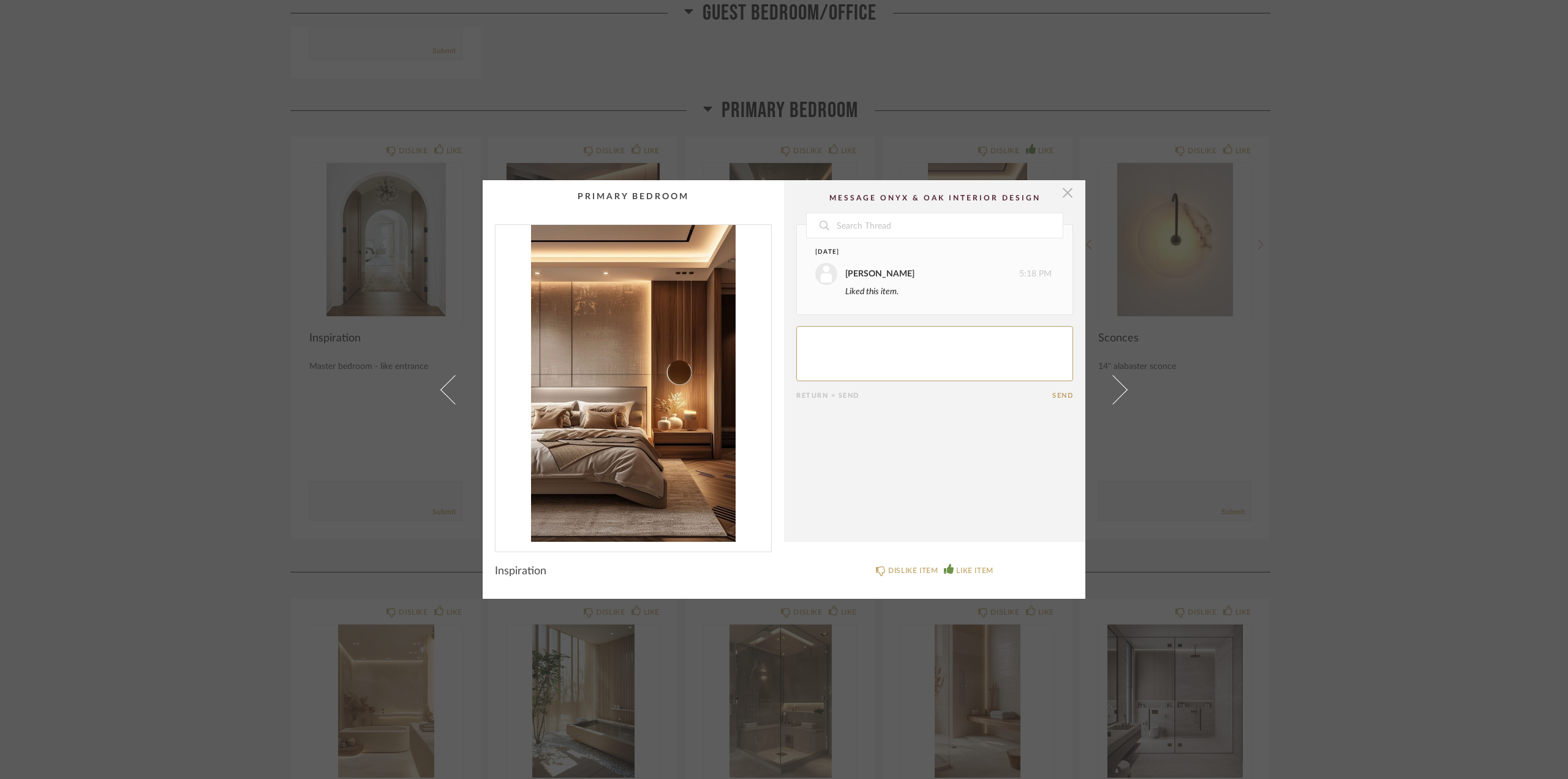
click at [1057, 191] on span "button" at bounding box center [1067, 192] width 24 height 24
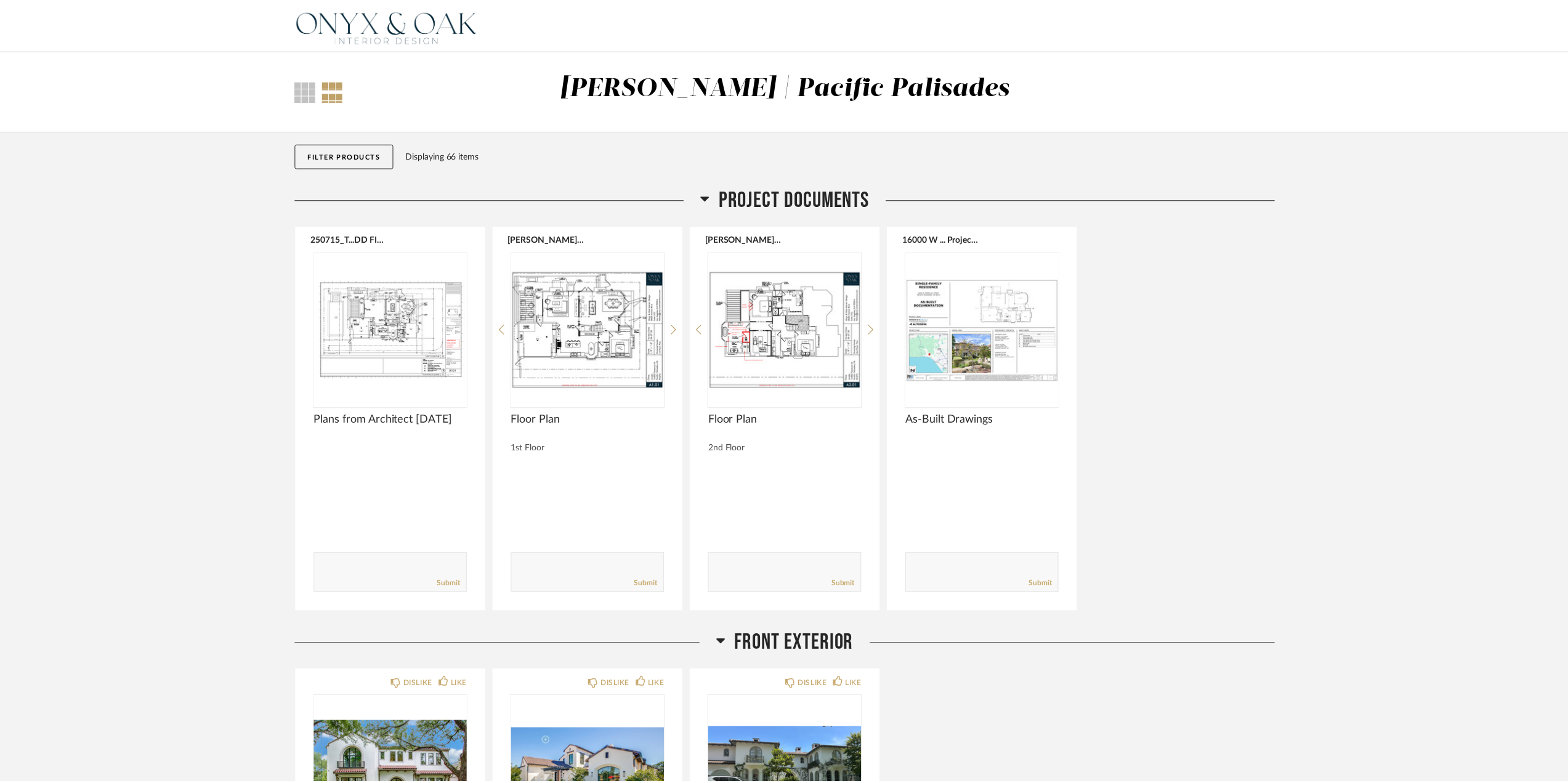
scroll to position [5544, 0]
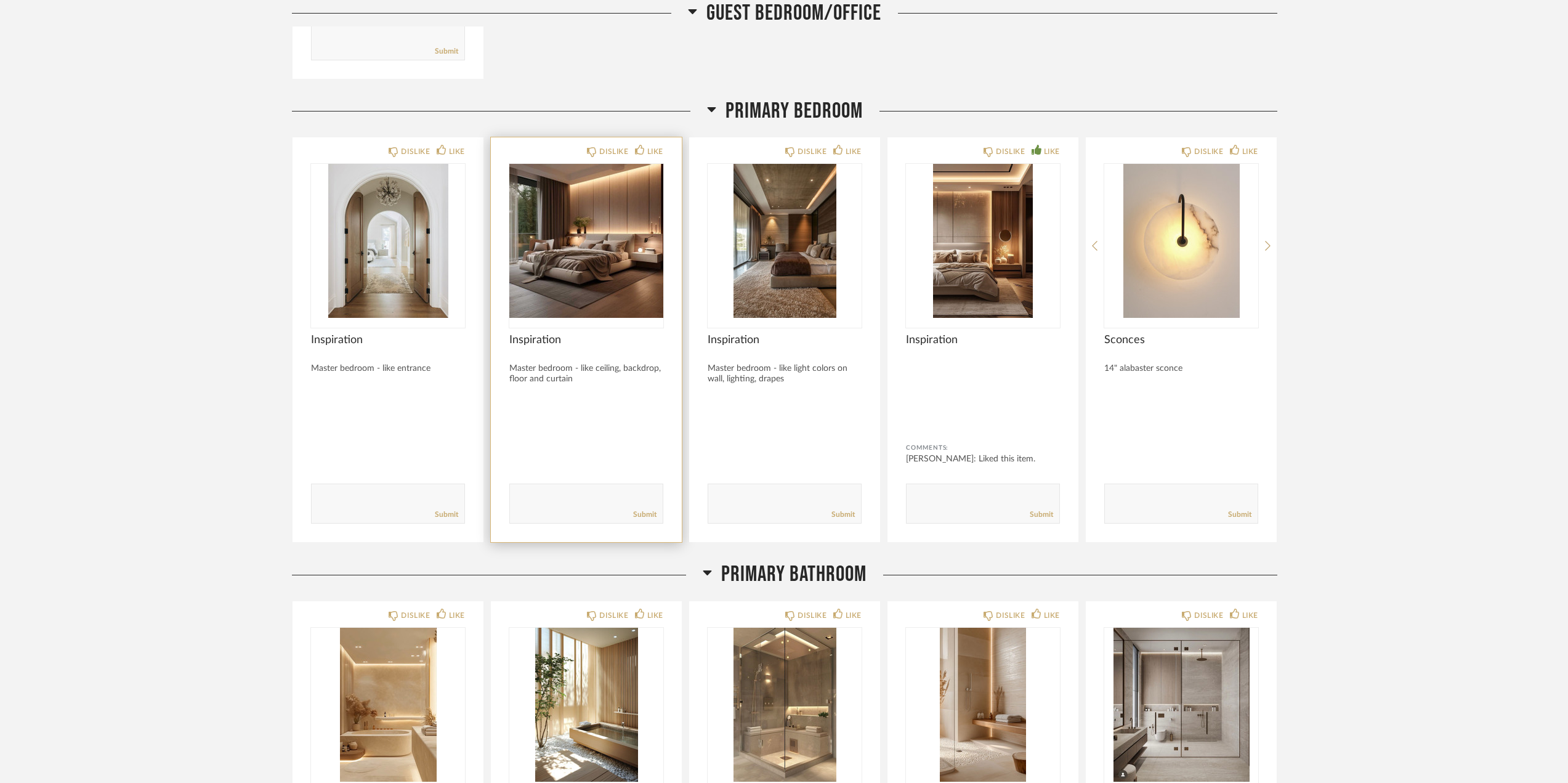
click at [618, 250] on img "0" at bounding box center [586, 240] width 154 height 154
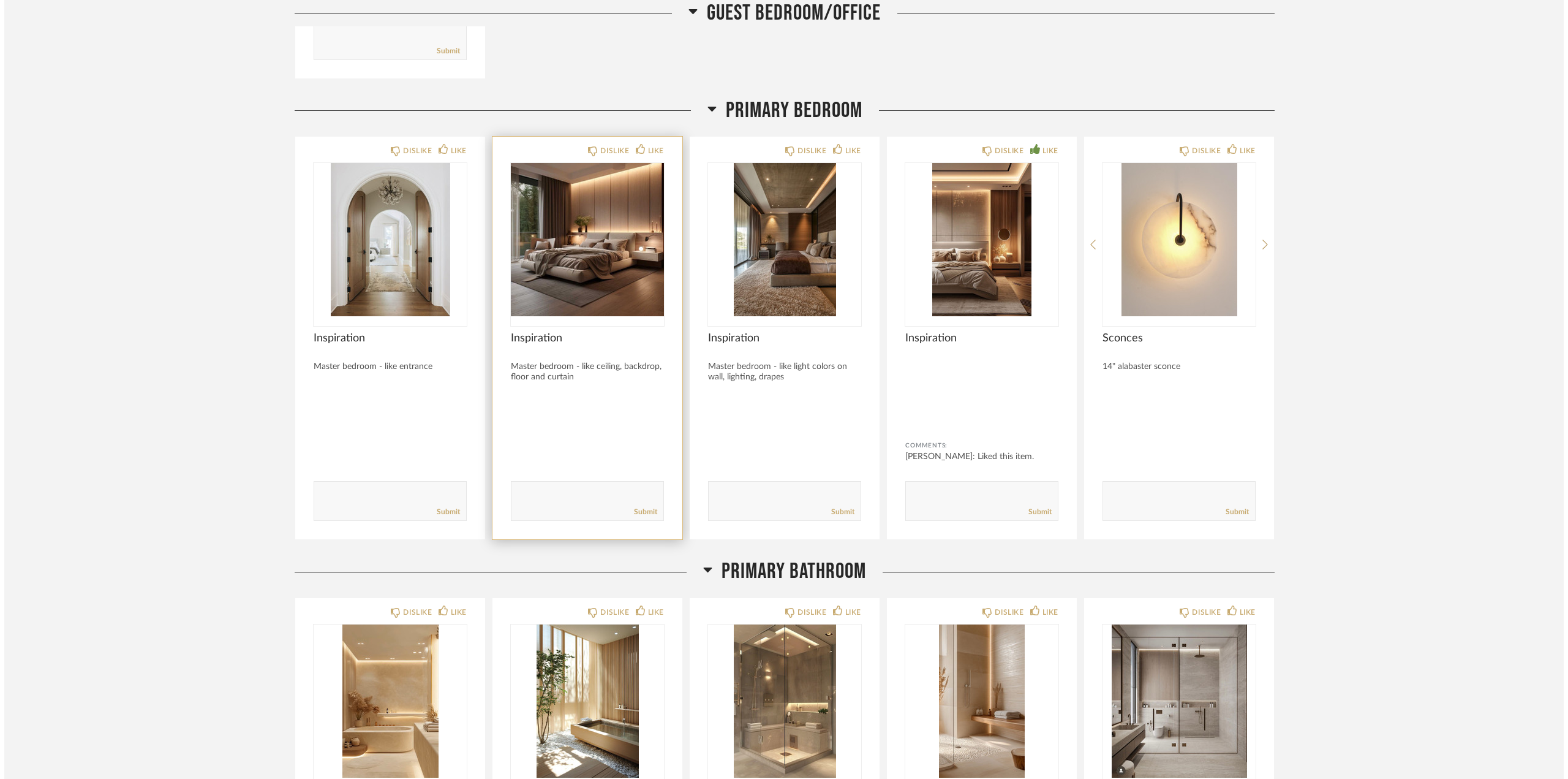
scroll to position [0, 0]
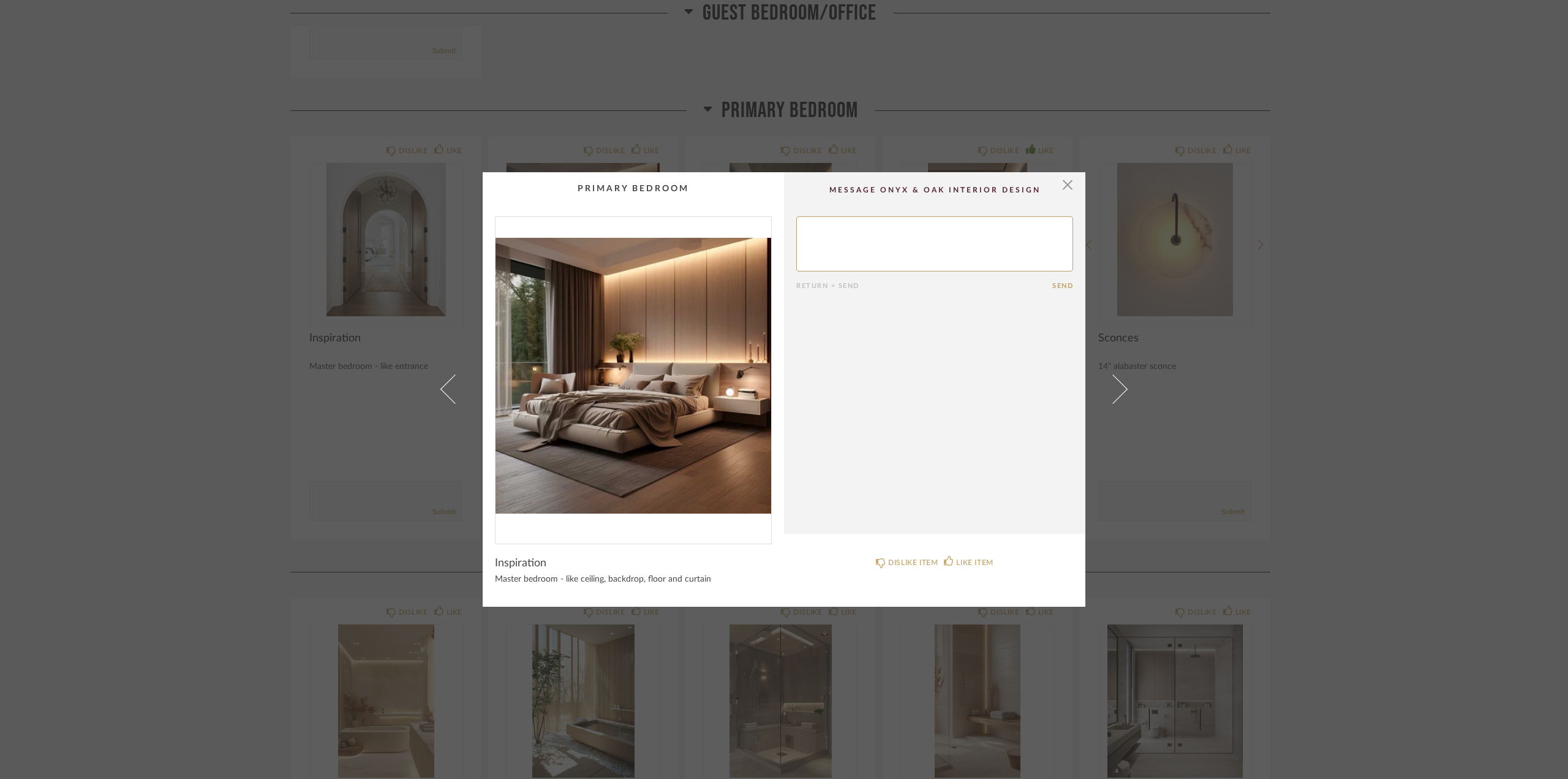
click at [695, 367] on img "0" at bounding box center [633, 375] width 275 height 317
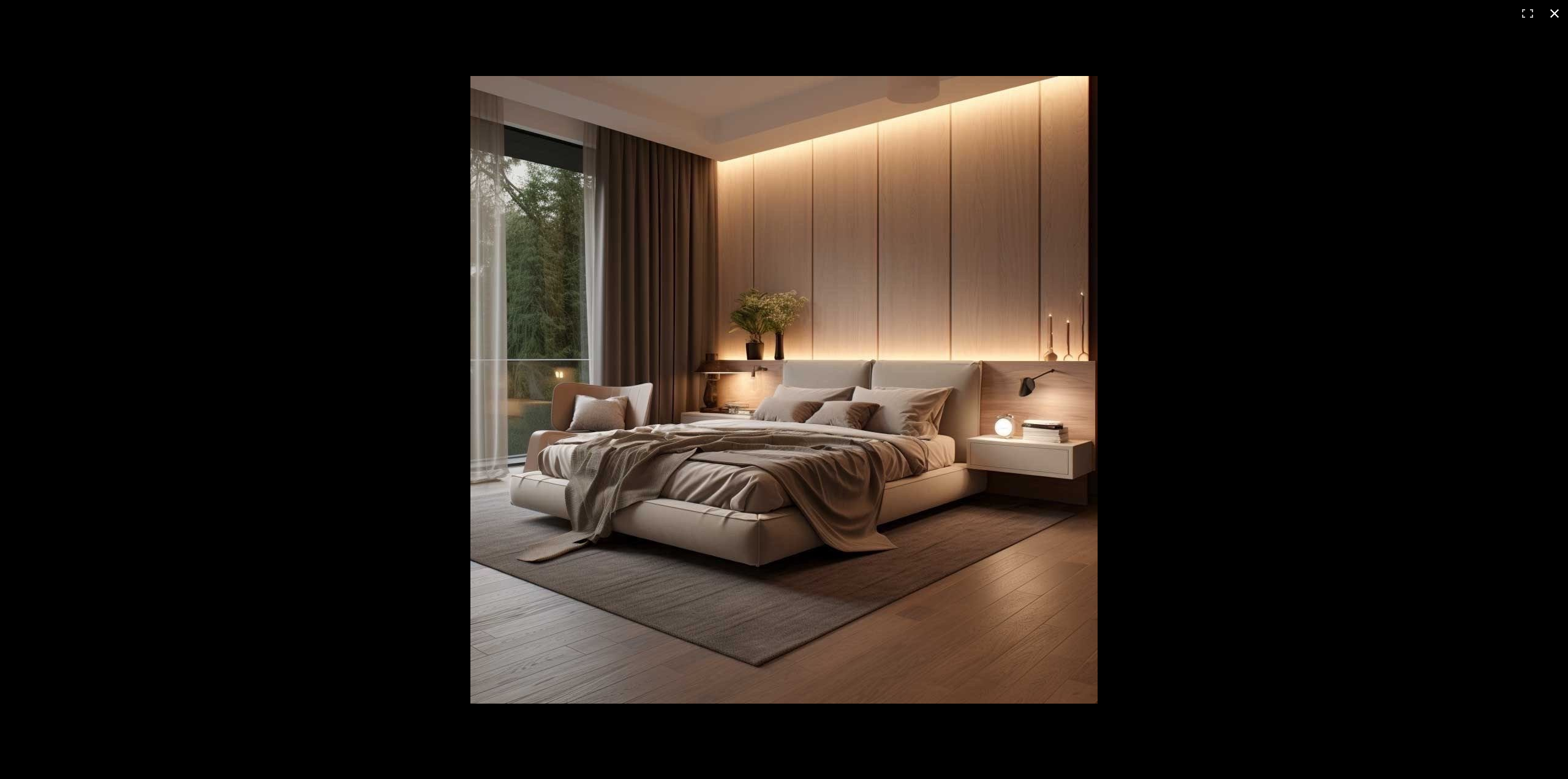
click at [1303, 15] on button at bounding box center [1554, 13] width 27 height 27
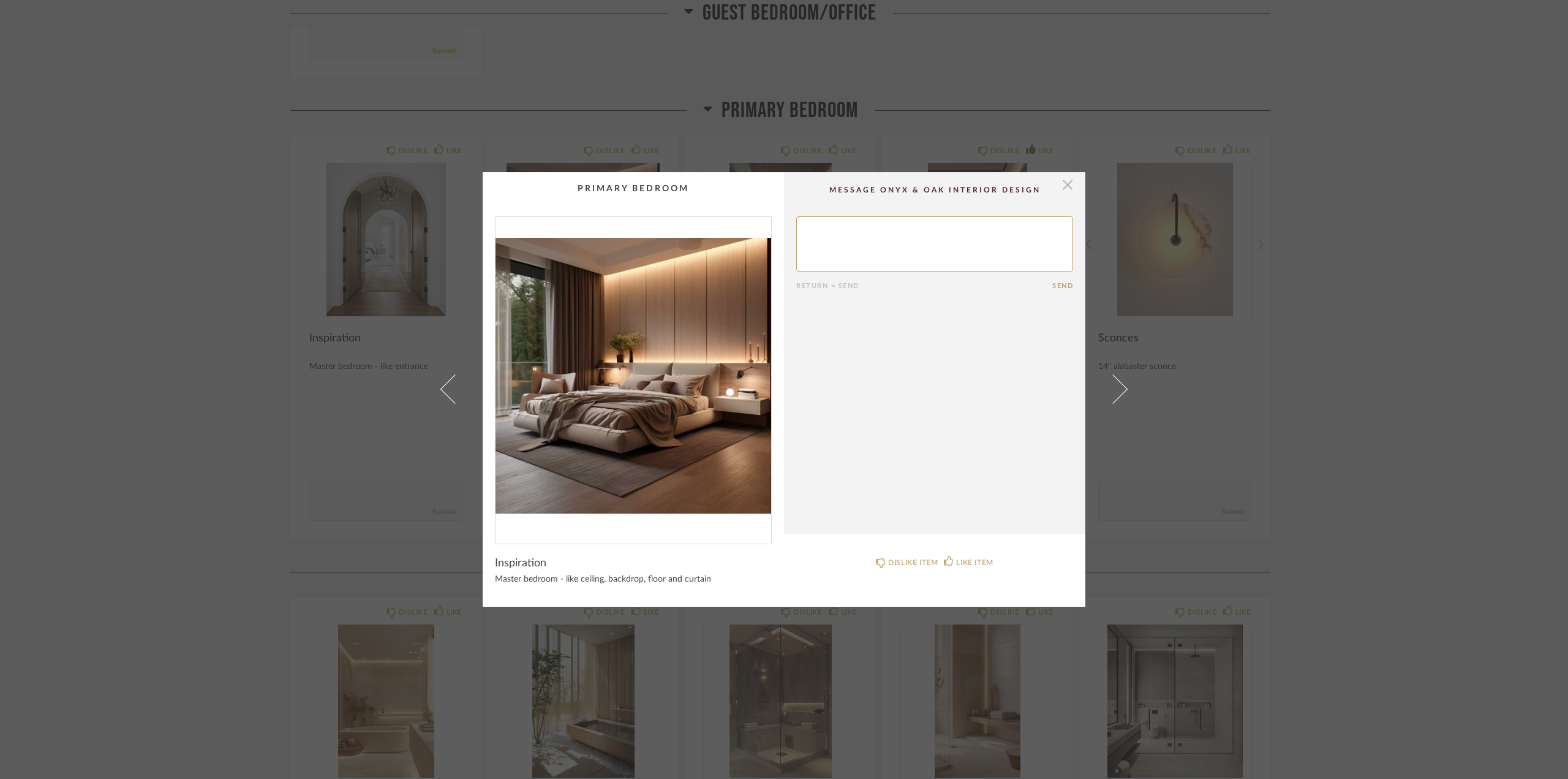
click at [1065, 180] on span "button" at bounding box center [1067, 184] width 24 height 24
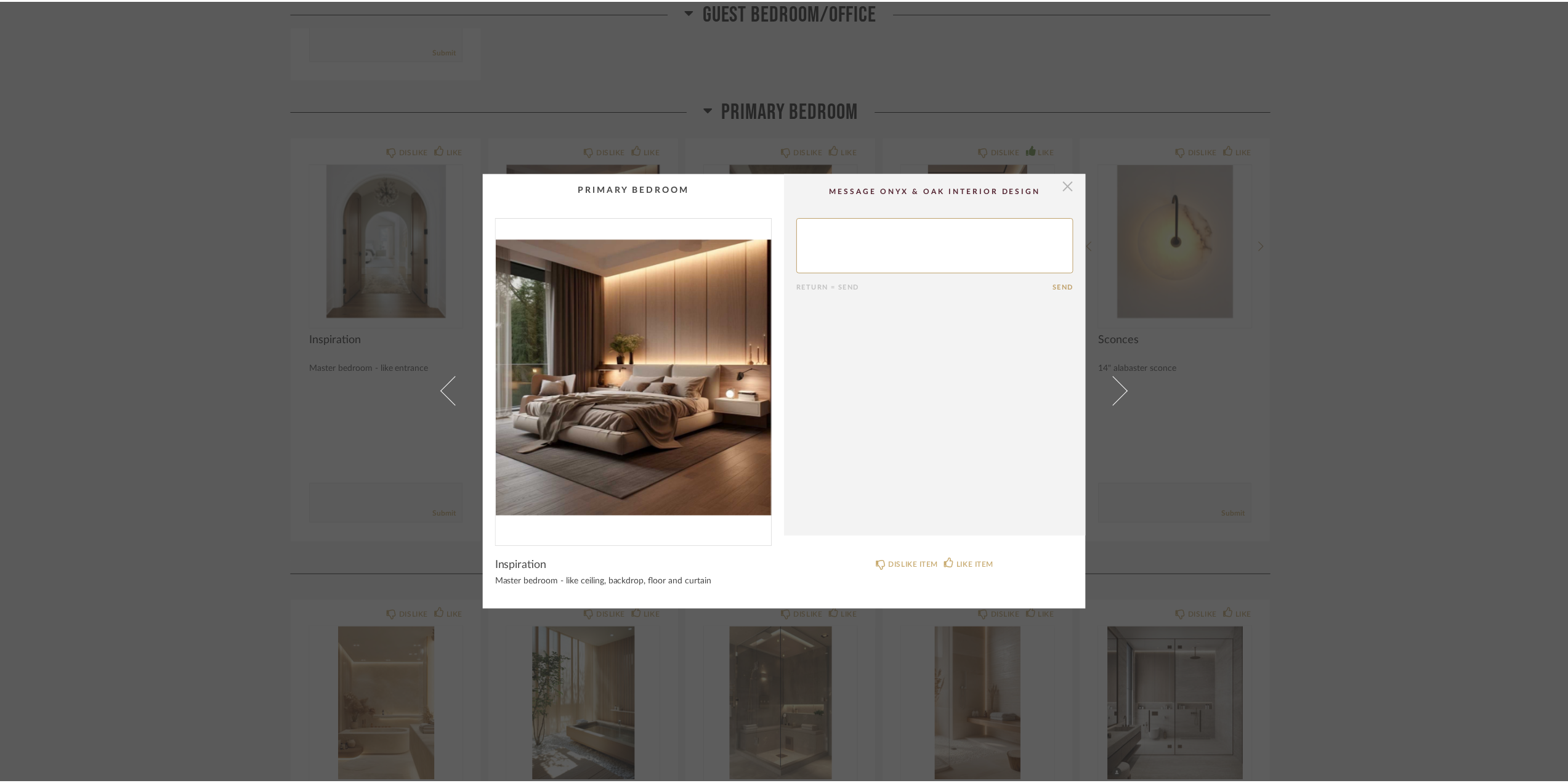
scroll to position [5544, 0]
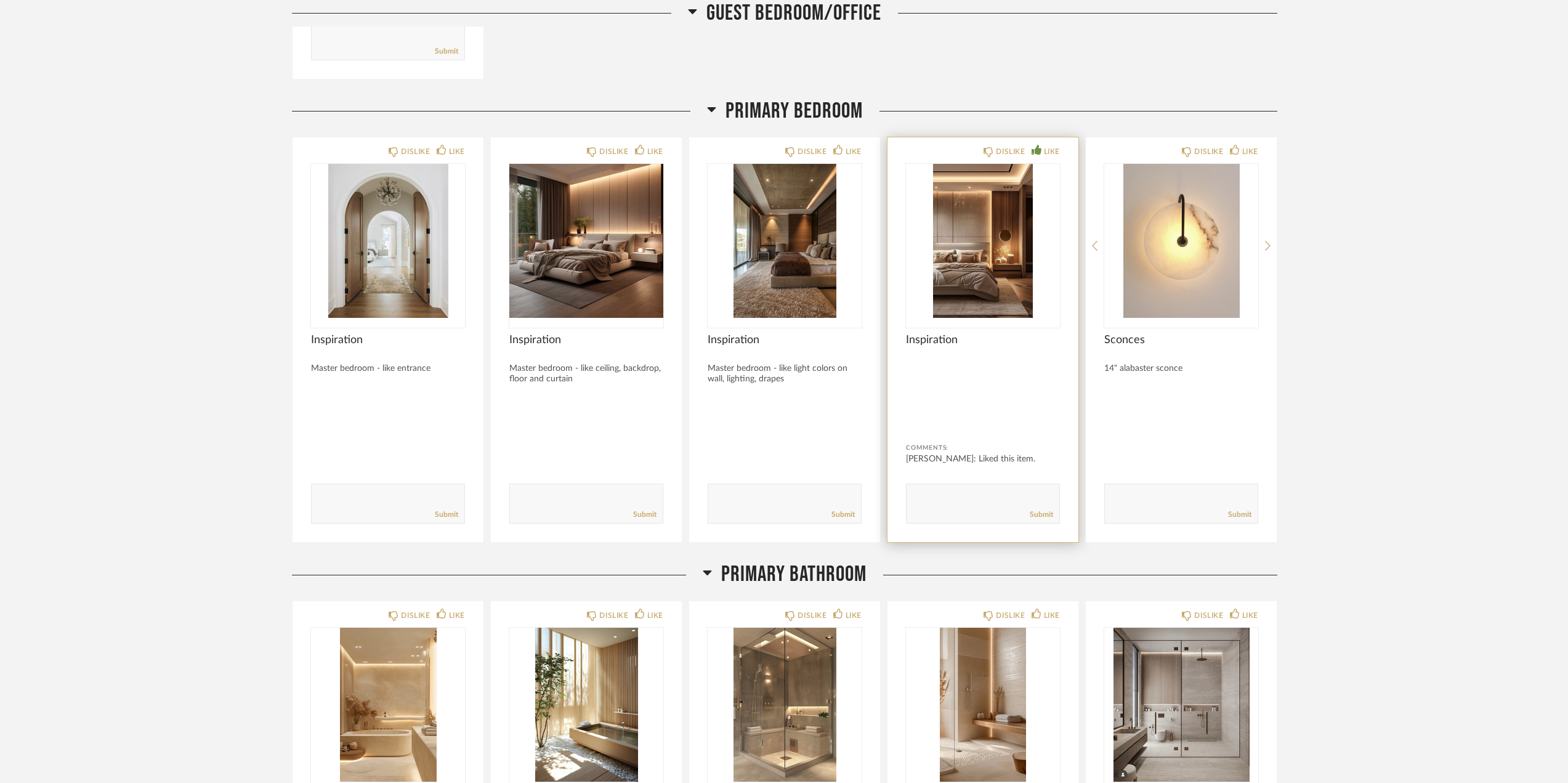
click at [985, 220] on img "0" at bounding box center [982, 240] width 154 height 154
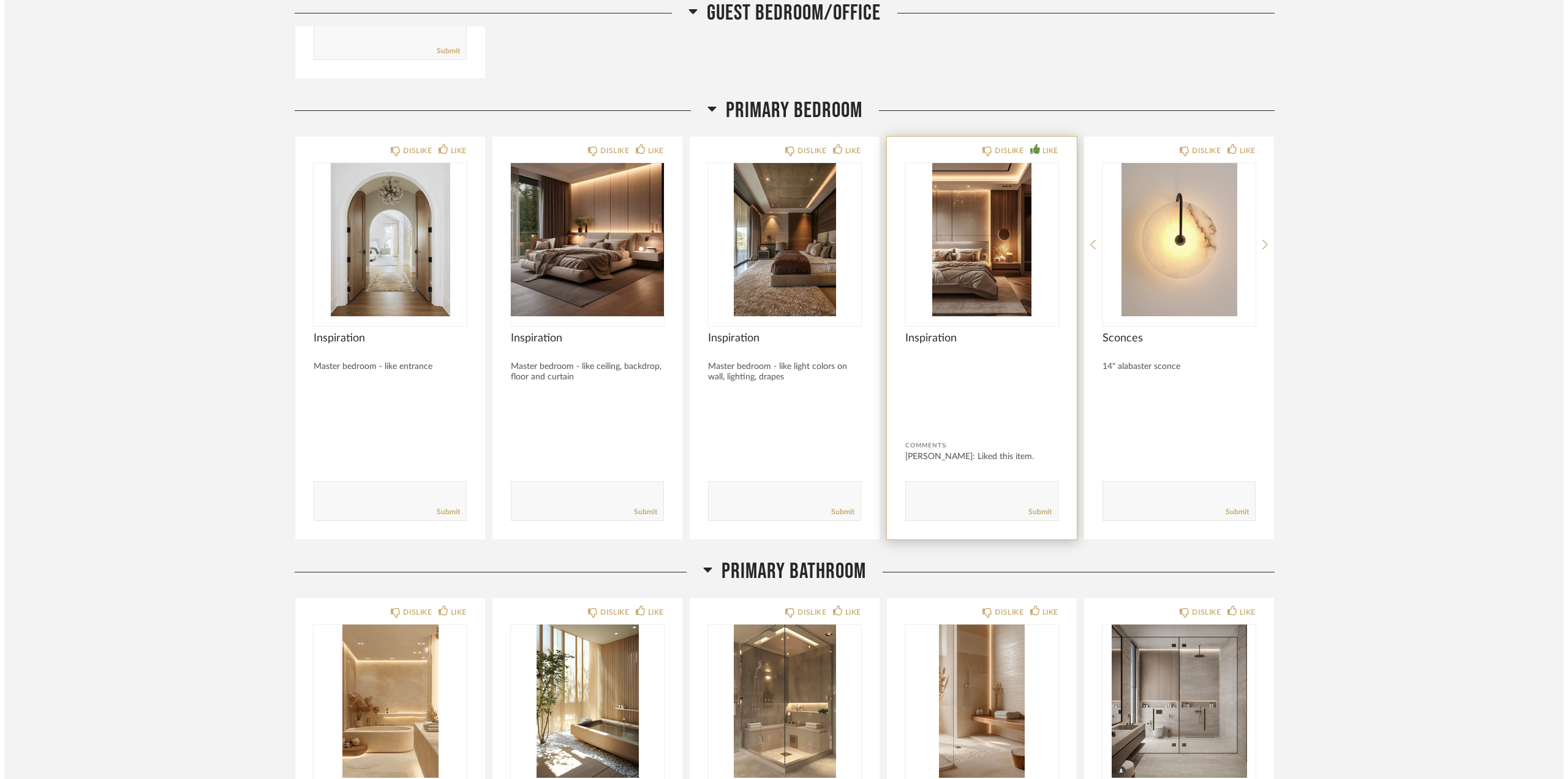
scroll to position [0, 0]
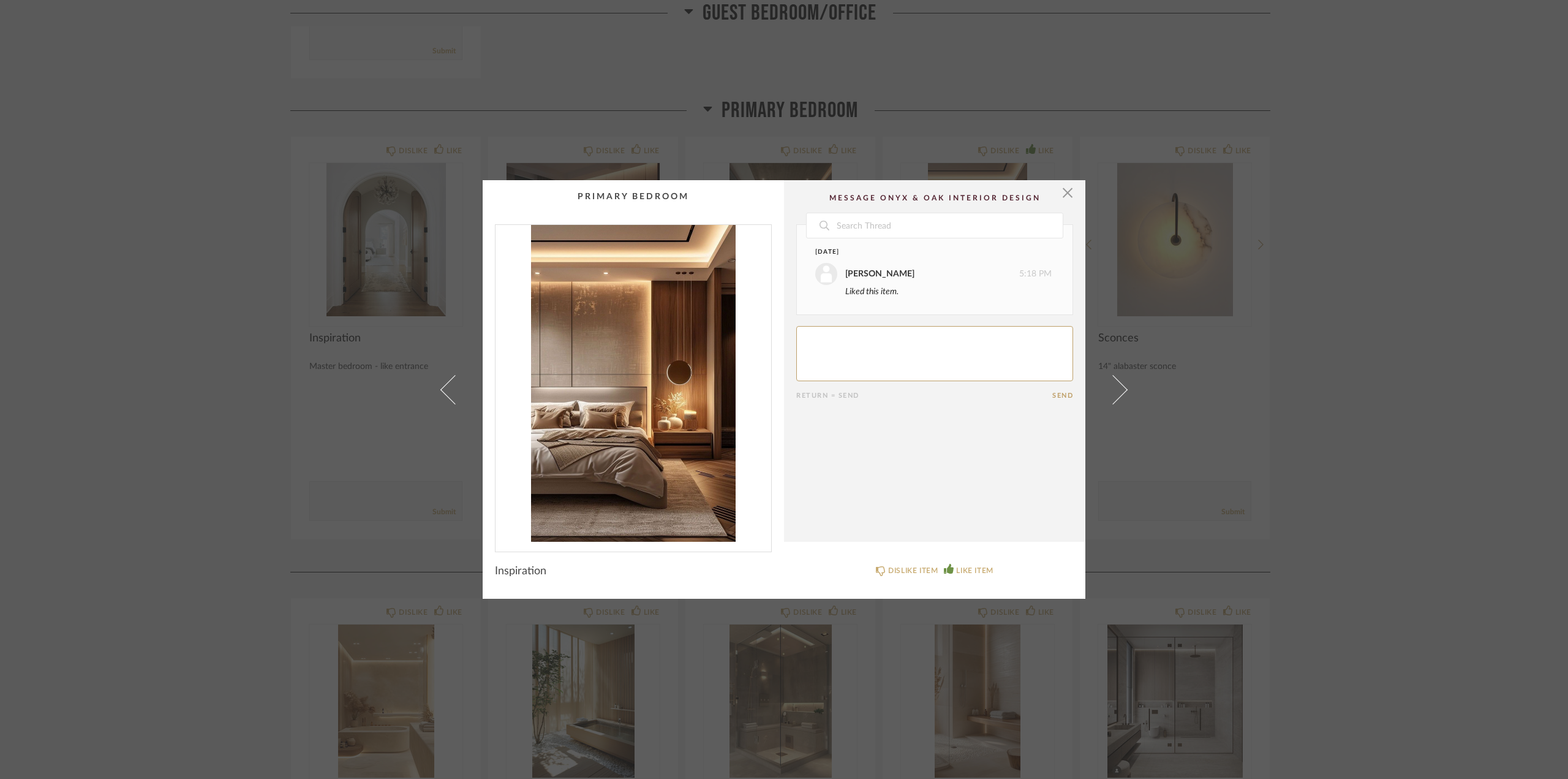
click at [611, 326] on img "0" at bounding box center [633, 383] width 275 height 317
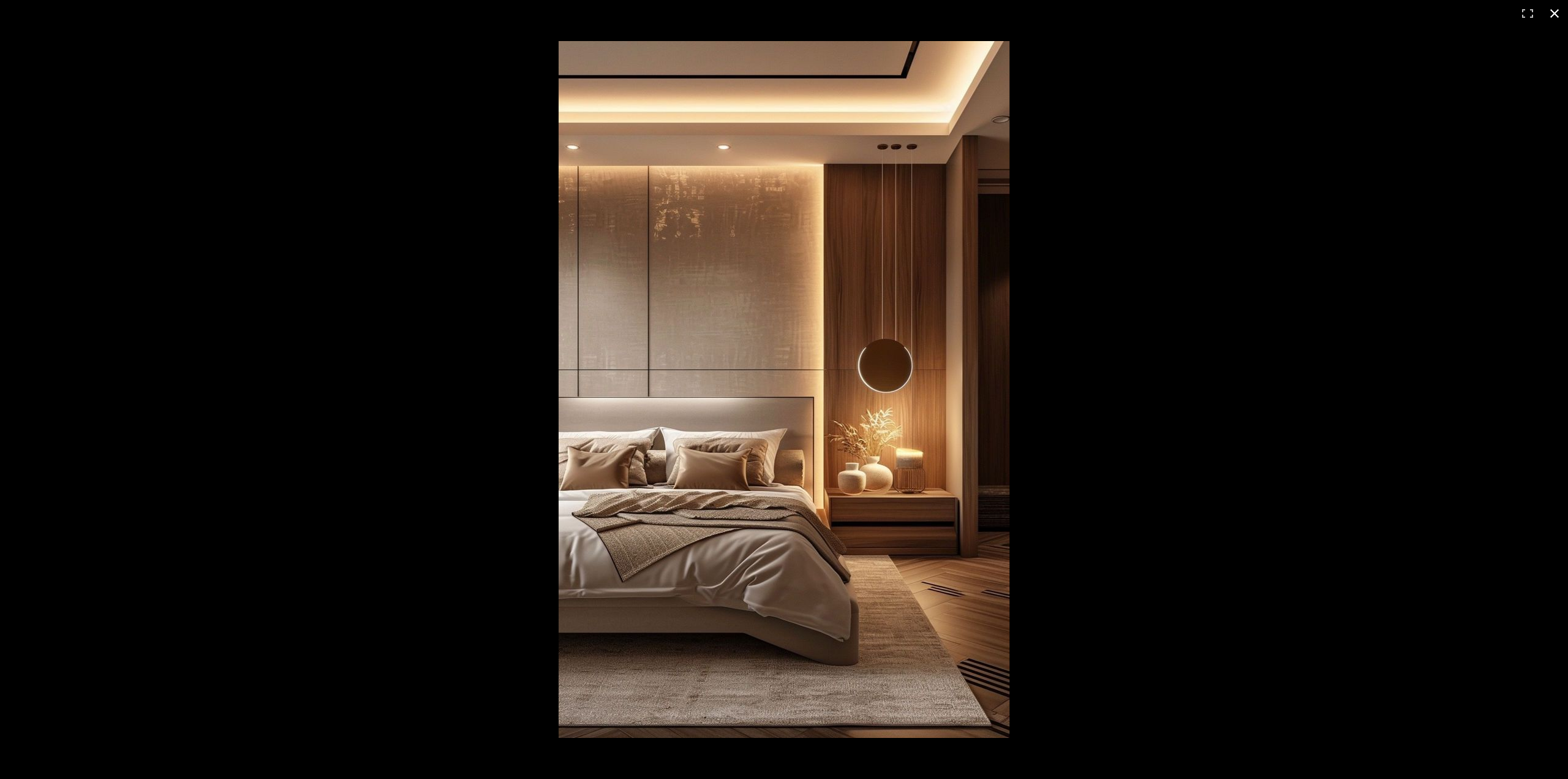
click at [1303, 14] on button at bounding box center [1554, 13] width 27 height 27
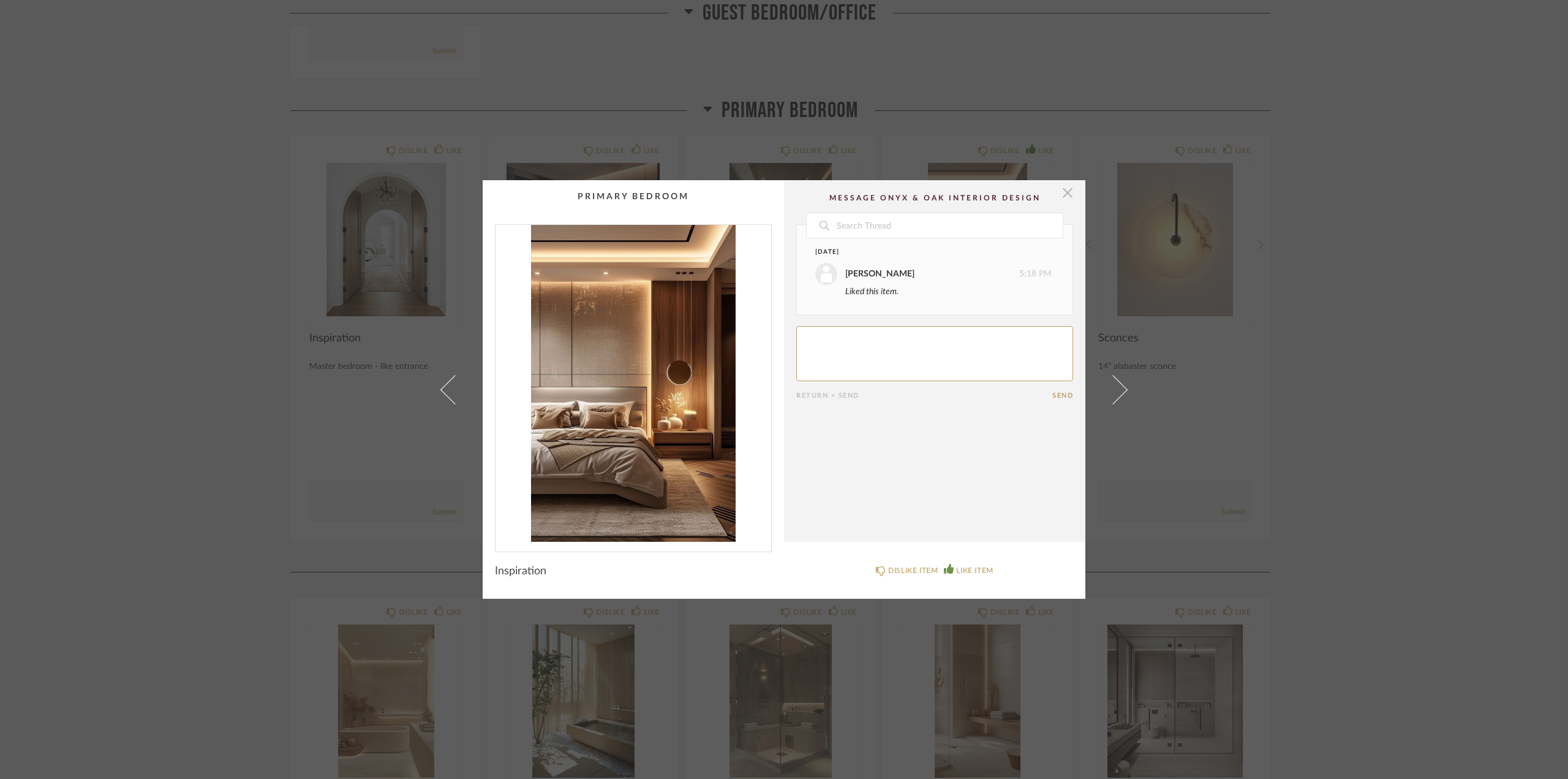
click at [1067, 187] on span "button" at bounding box center [1067, 192] width 24 height 24
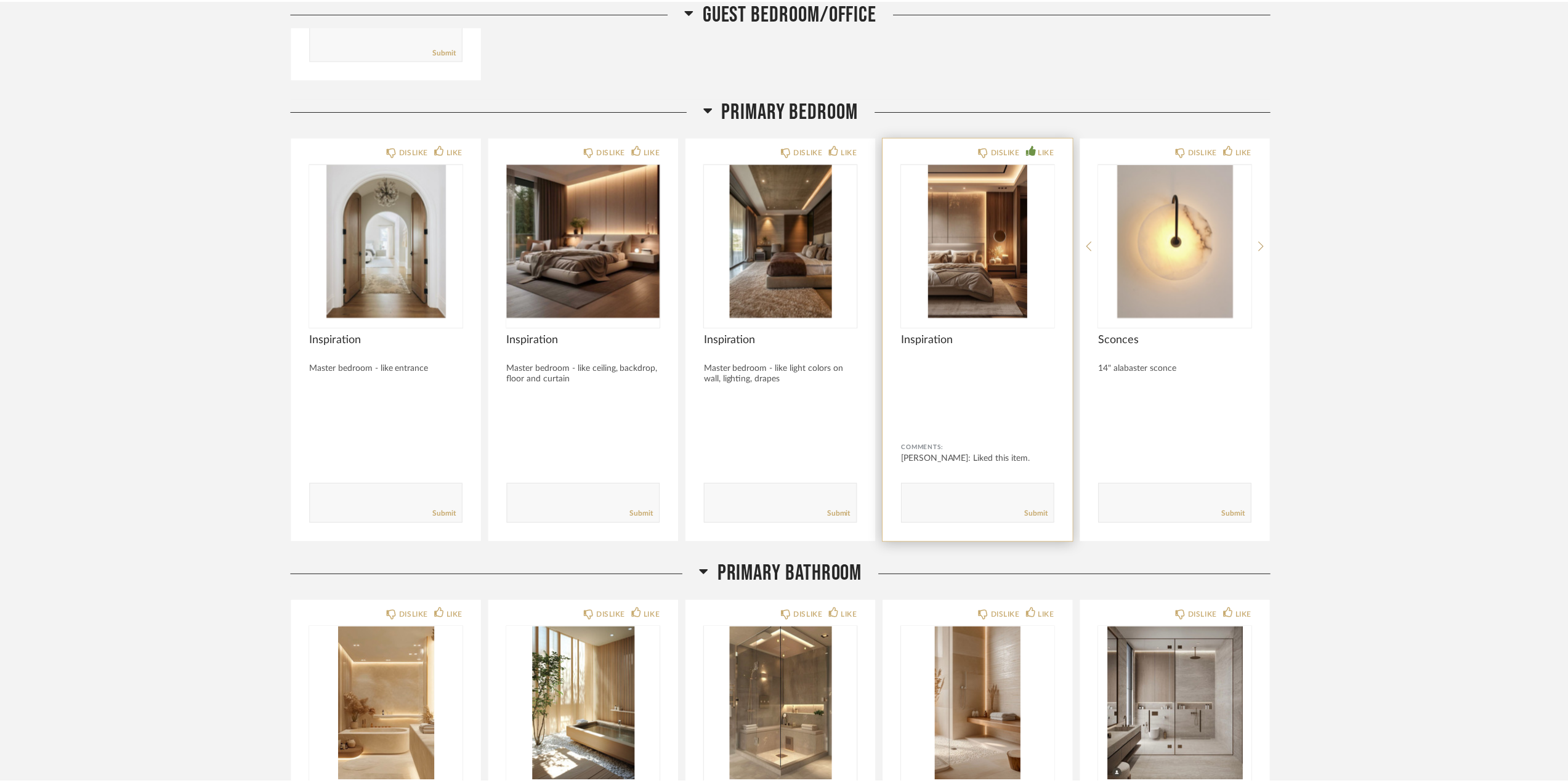
scroll to position [5544, 0]
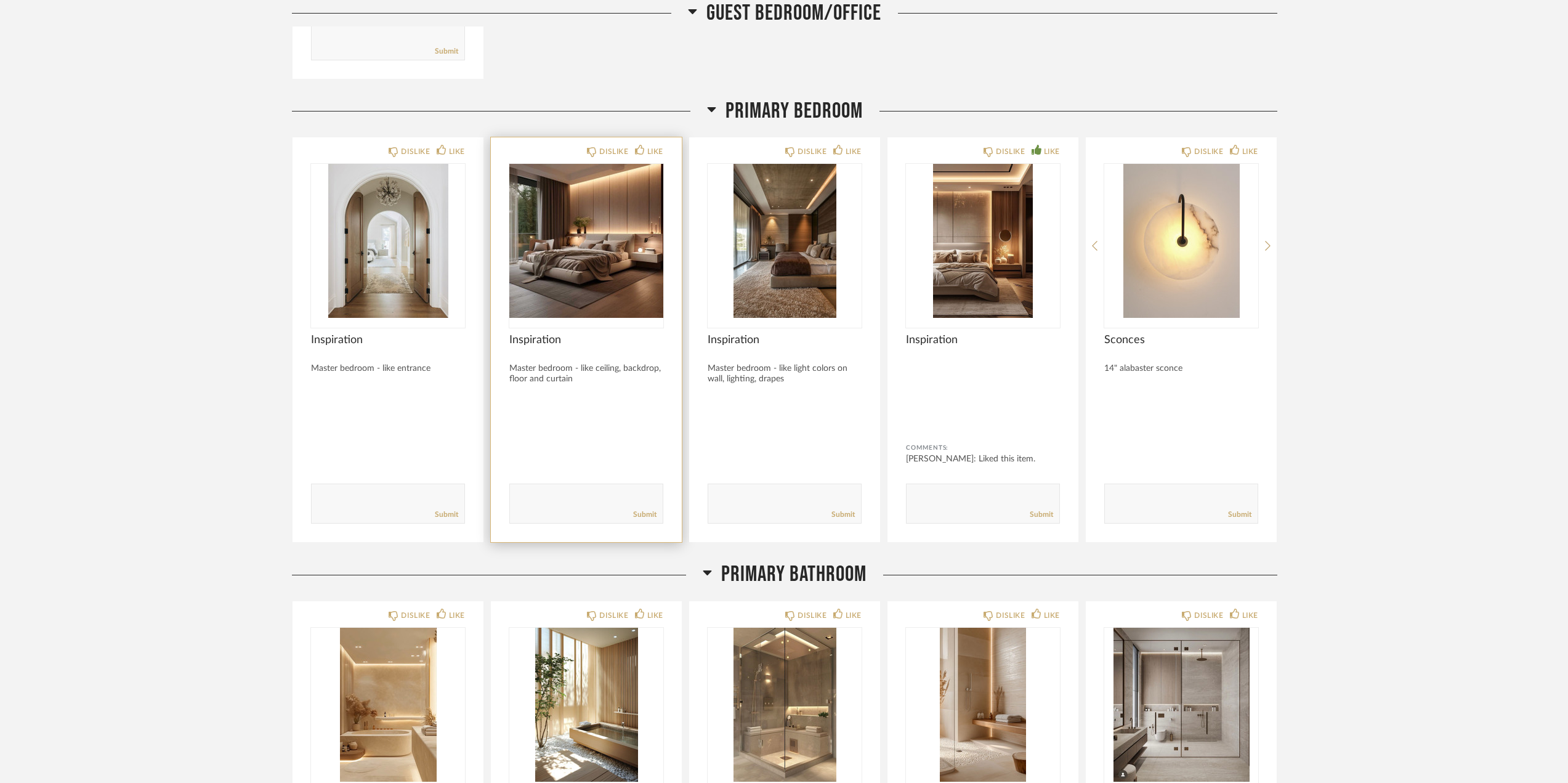
click at [611, 252] on img "0" at bounding box center [586, 240] width 154 height 154
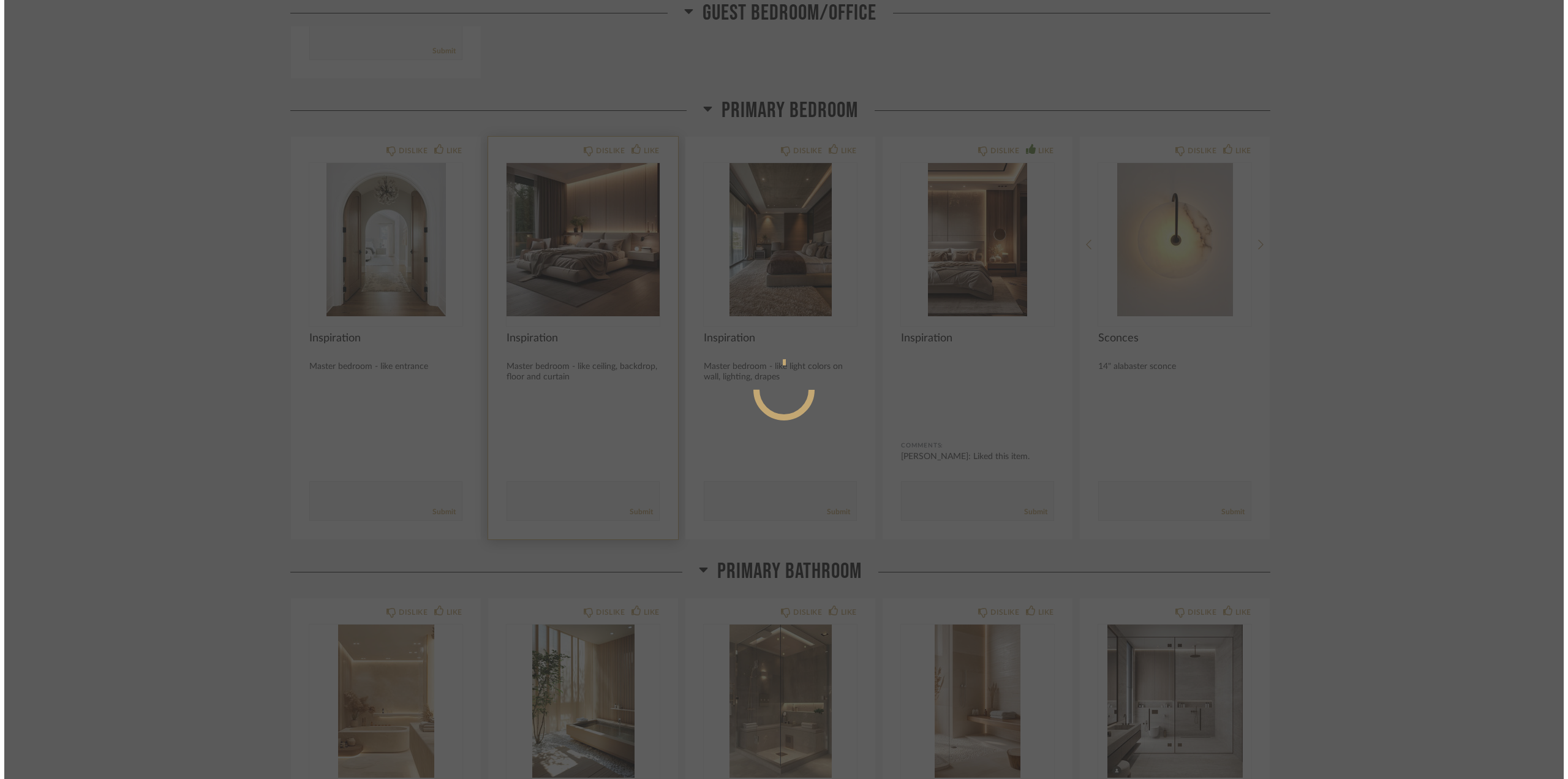
scroll to position [0, 0]
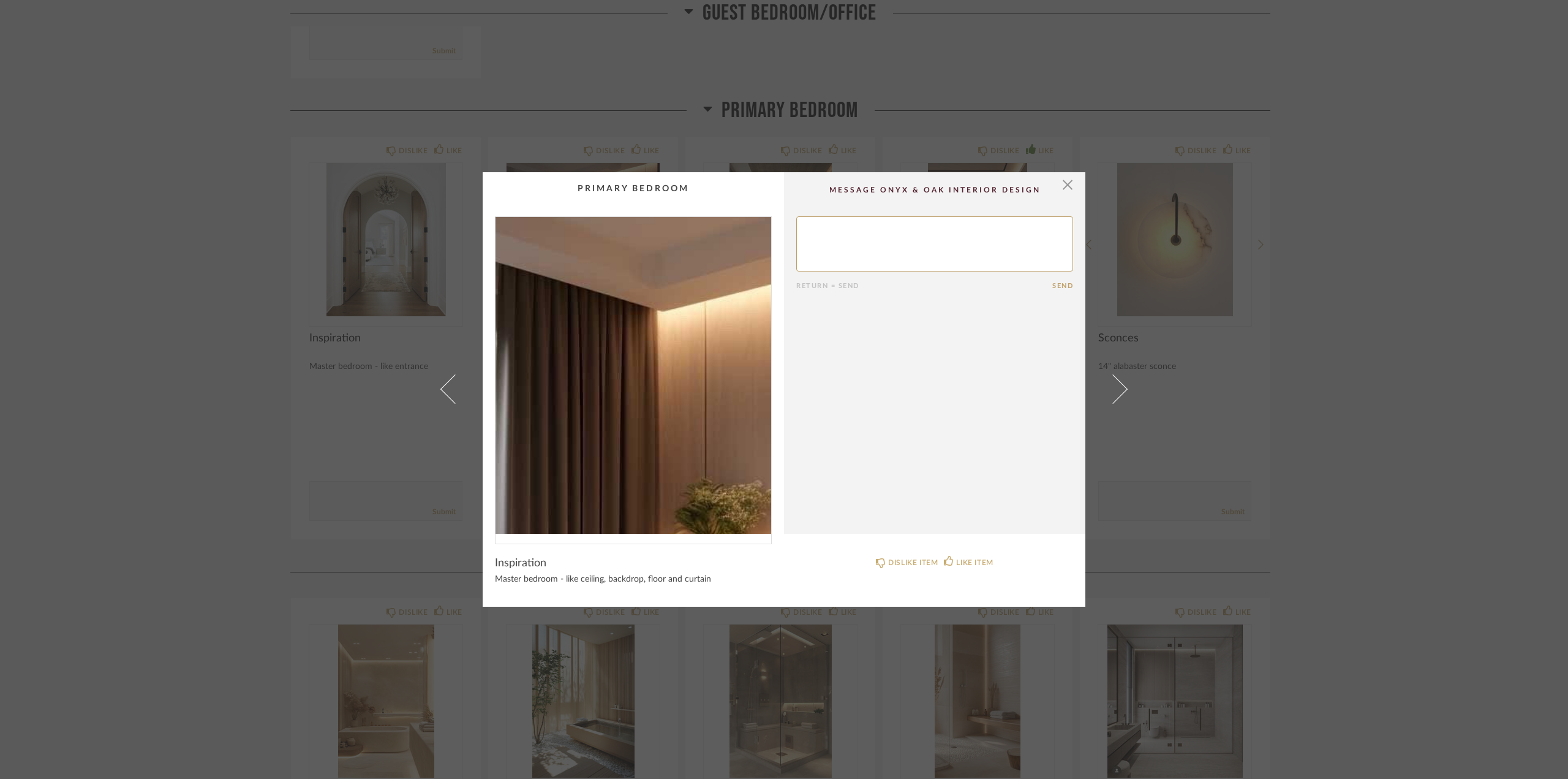
click at [595, 299] on img "0" at bounding box center [633, 375] width 275 height 317
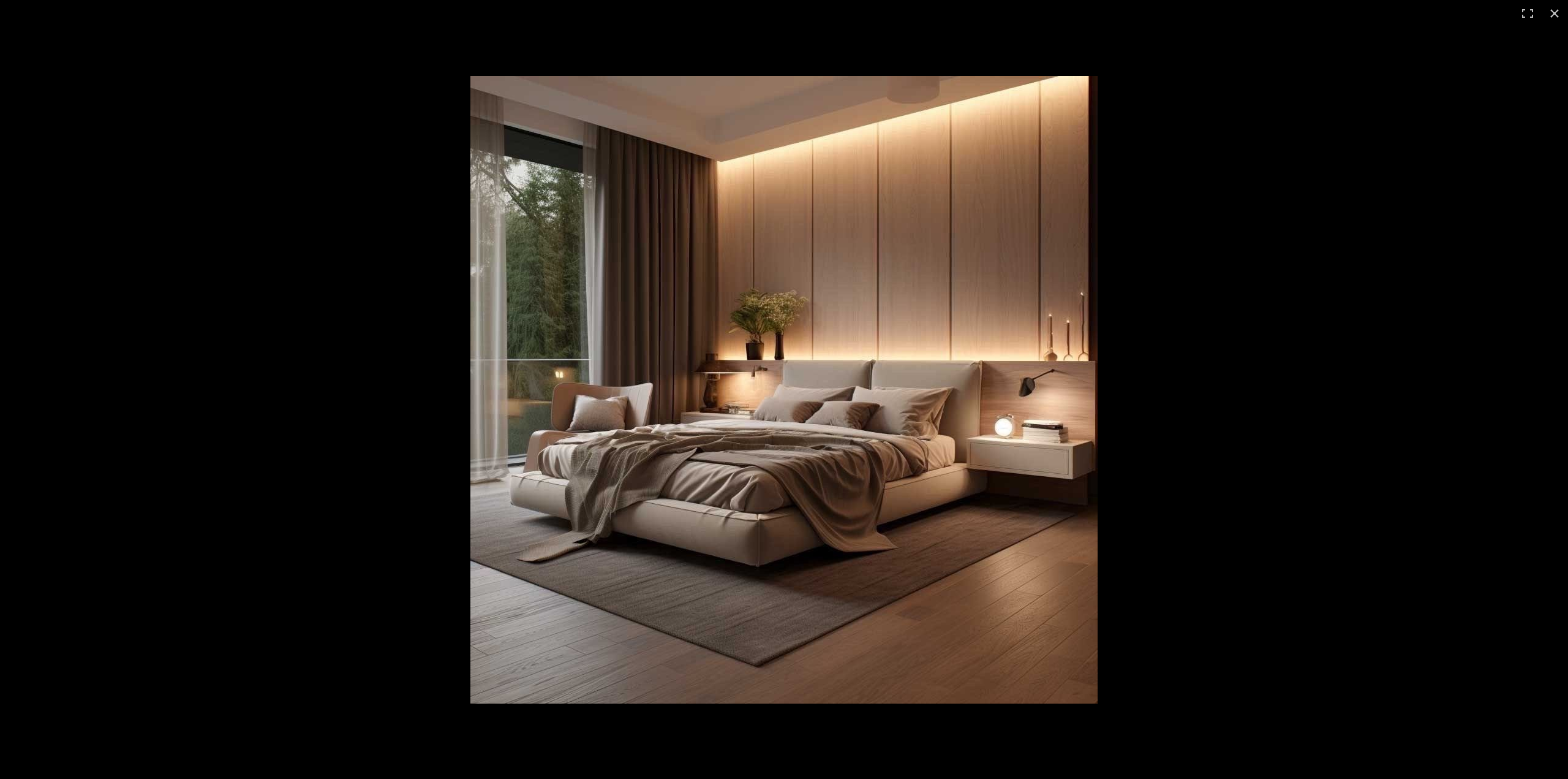
click at [1021, 426] on img at bounding box center [784, 390] width 628 height 628
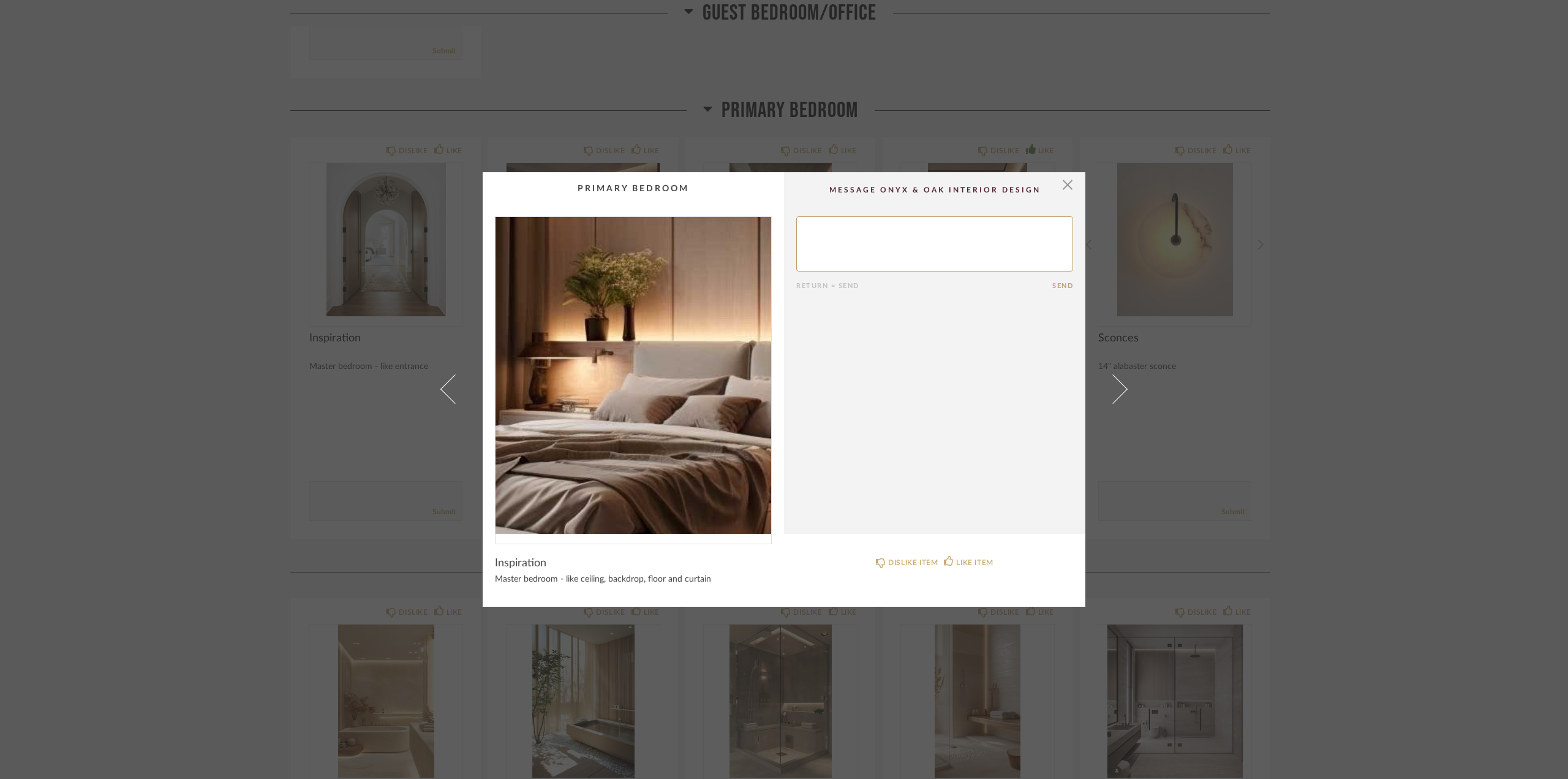
click at [628, 374] on img "0" at bounding box center [633, 375] width 275 height 317
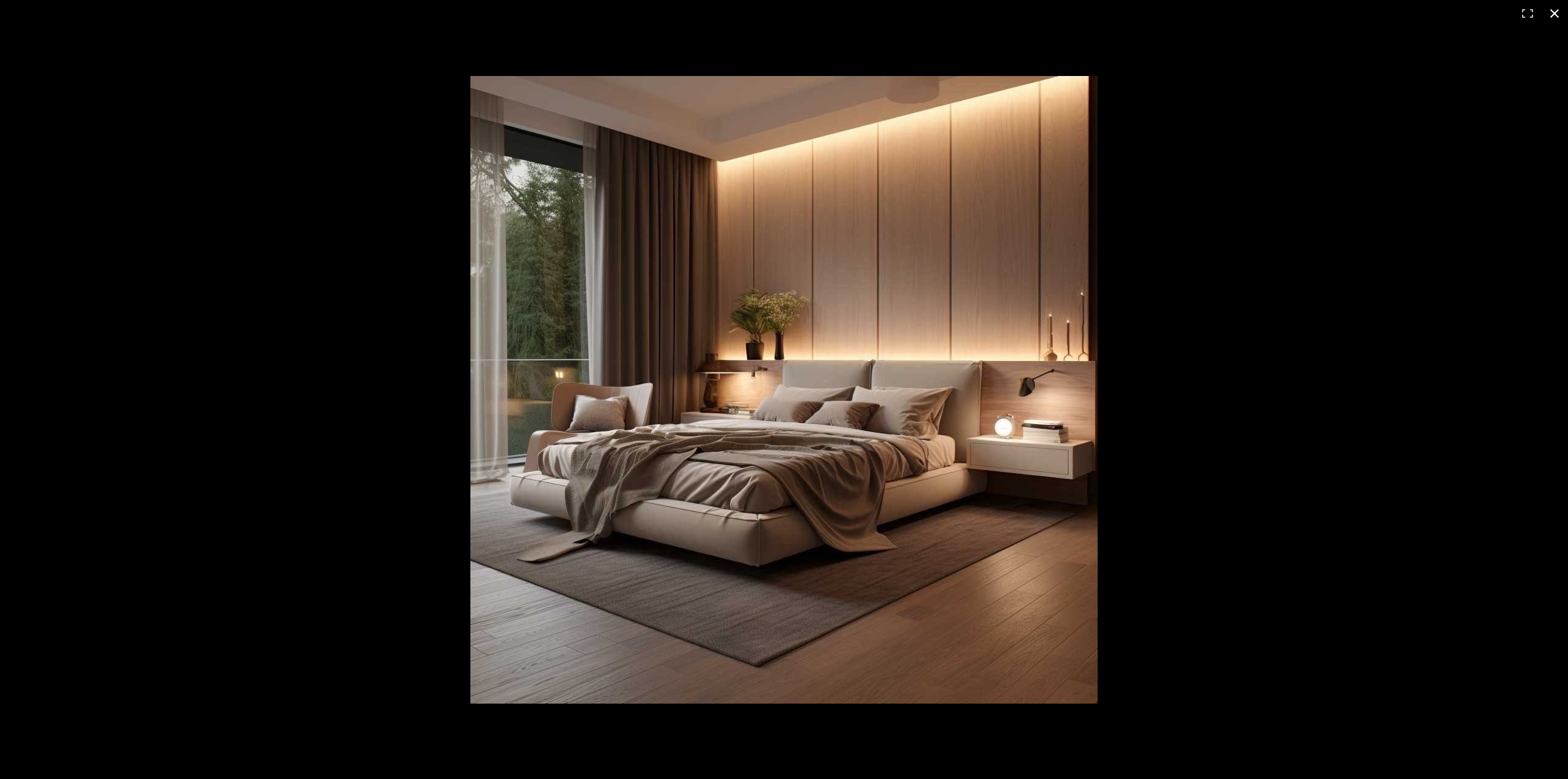
click at [1303, 17] on div "1 / 1" at bounding box center [784, 13] width 1568 height 27
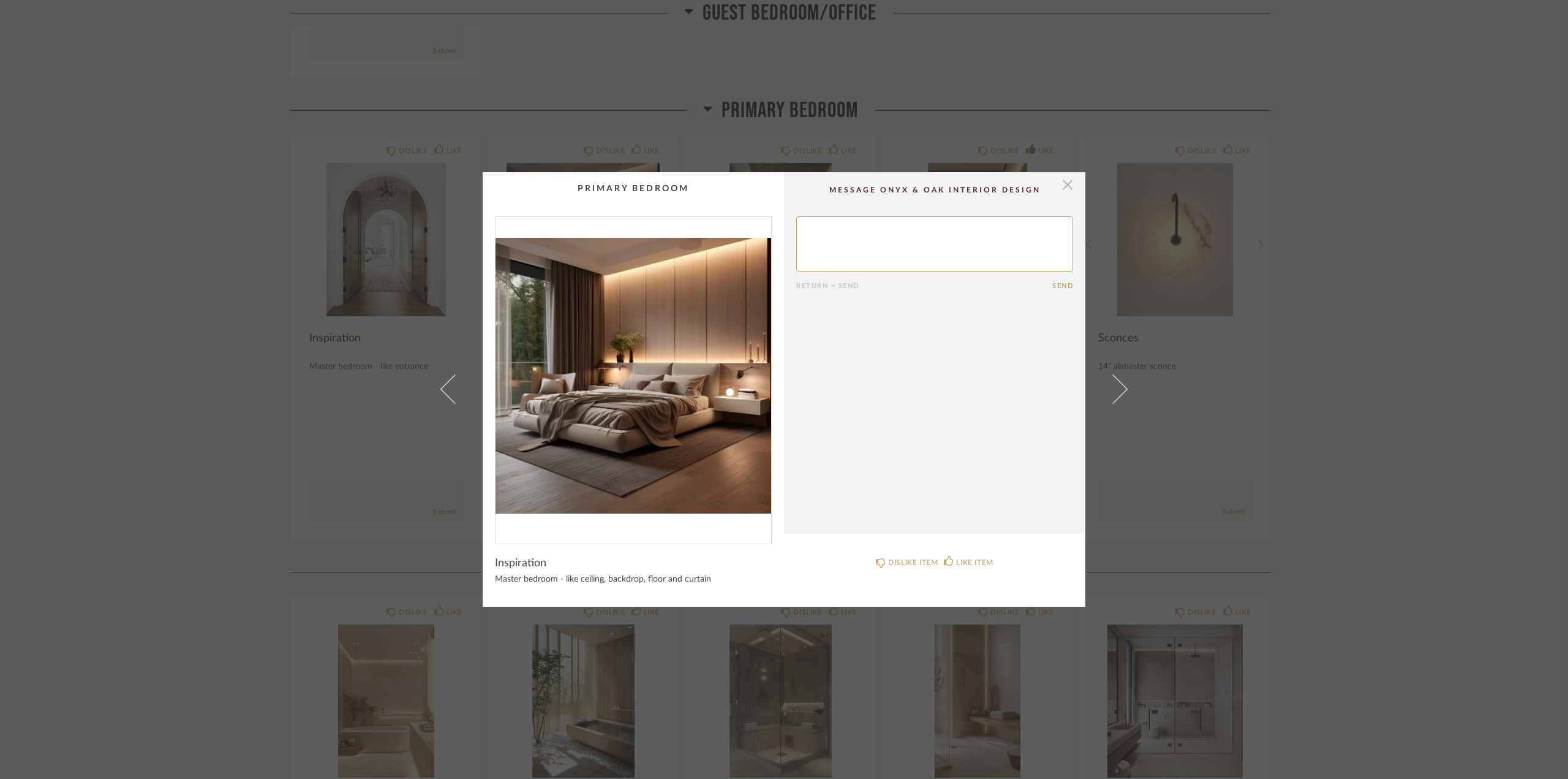
click at [1063, 181] on span "button" at bounding box center [1067, 184] width 24 height 24
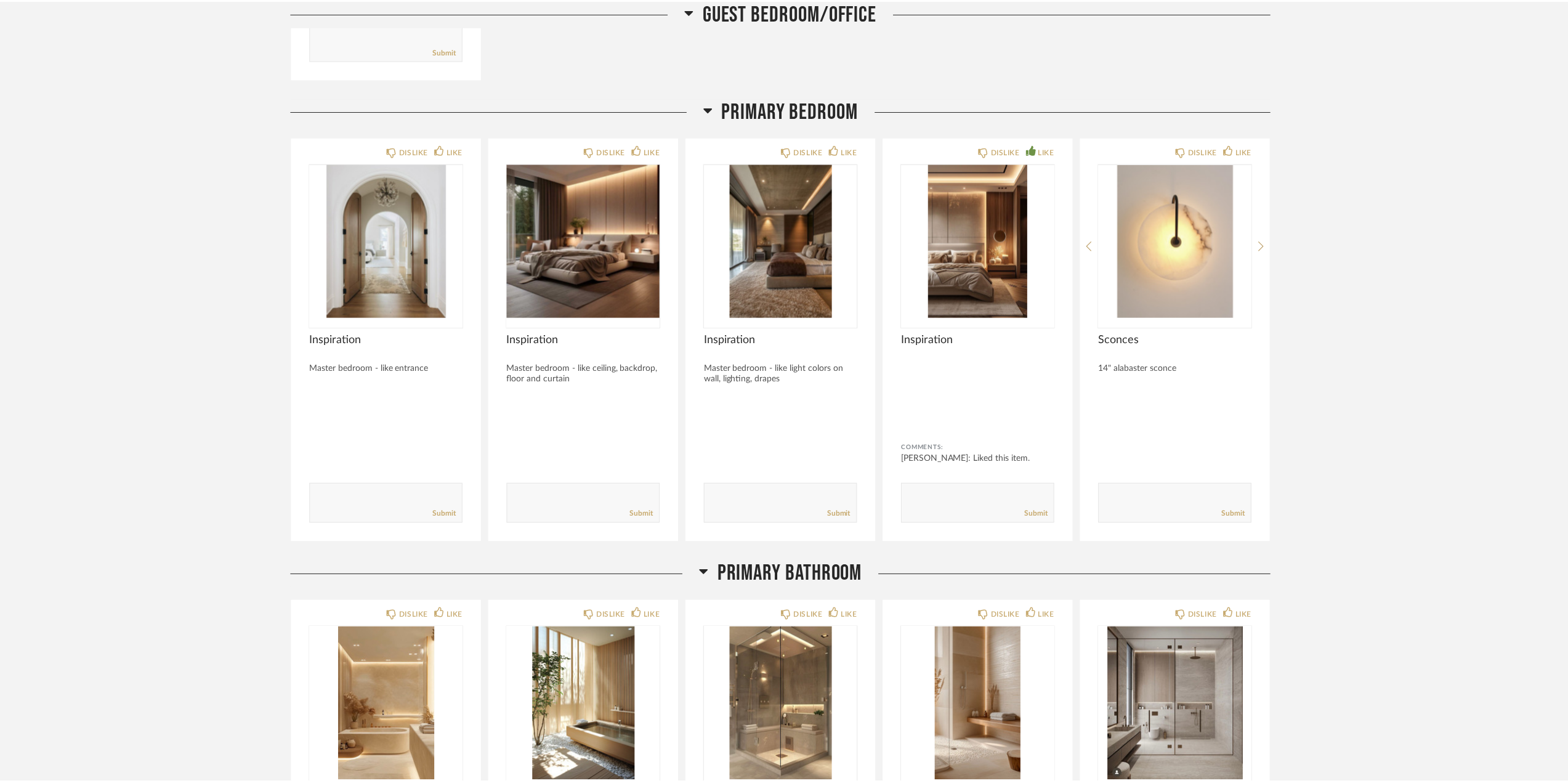
scroll to position [5544, 0]
